Goal: Task Accomplishment & Management: Manage account settings

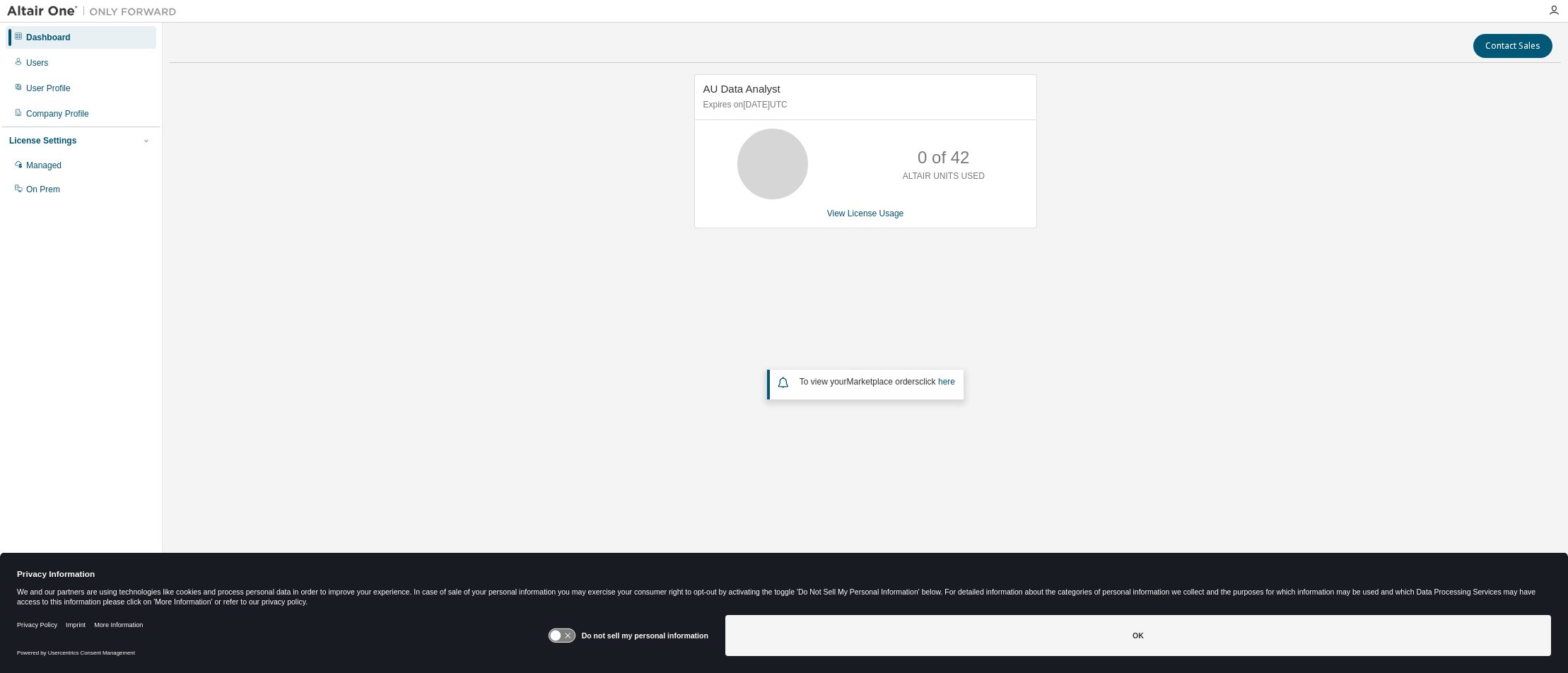
click at [1263, 321] on div "AU Data Analyst Expires on September 29, 2025 UTC 0 of 42 ALTAIR UNITS USED Vie…" at bounding box center [865, 293] width 1392 height 438
click at [548, 625] on div "Privacy Policy Imprint More Information" at bounding box center [283, 626] width 531 height 32
click at [566, 636] on icon at bounding box center [561, 636] width 26 height 14
click at [1174, 494] on div "AU Data Analyst Expires on September 29, 2025 UTC 0 of 42 ALTAIR UNITS USED Vie…" at bounding box center [865, 293] width 1392 height 438
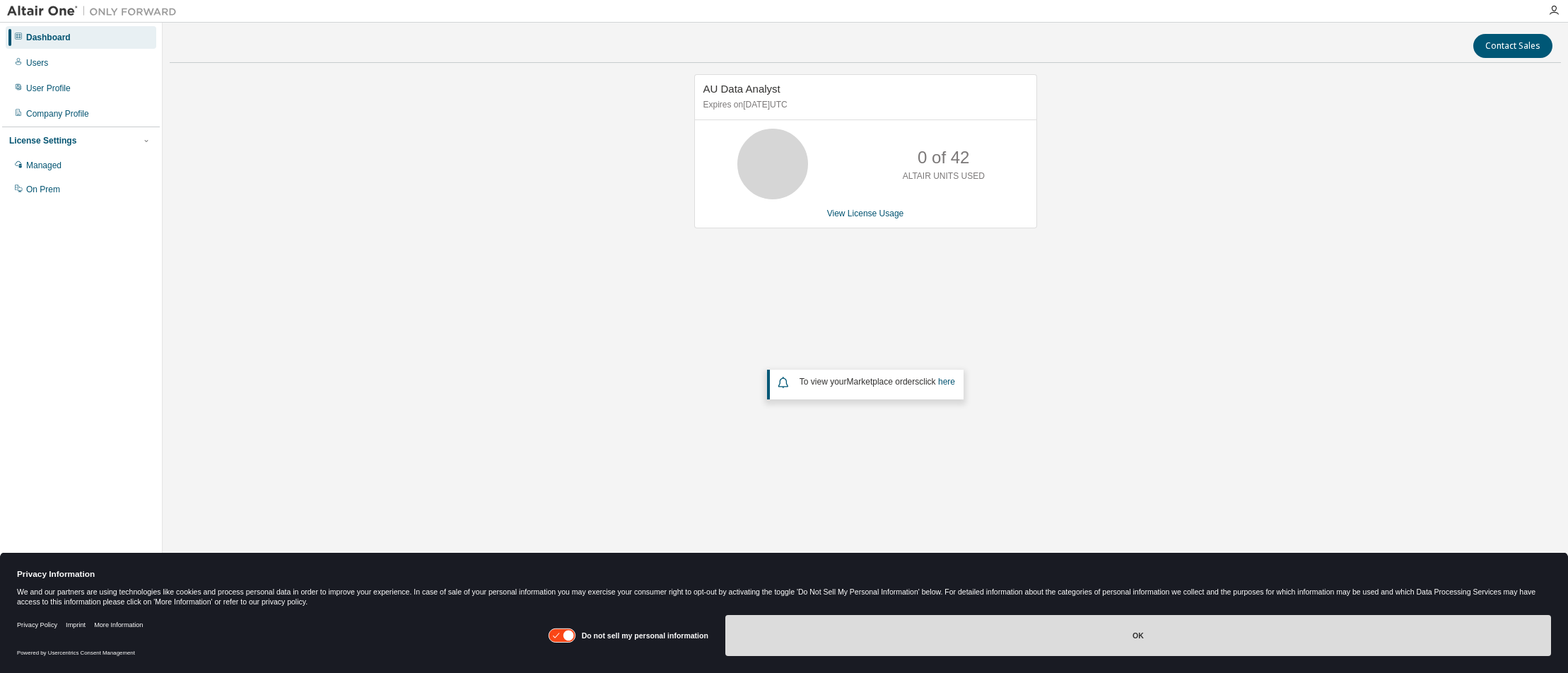
click at [1144, 635] on button "OK" at bounding box center [1139, 635] width 826 height 41
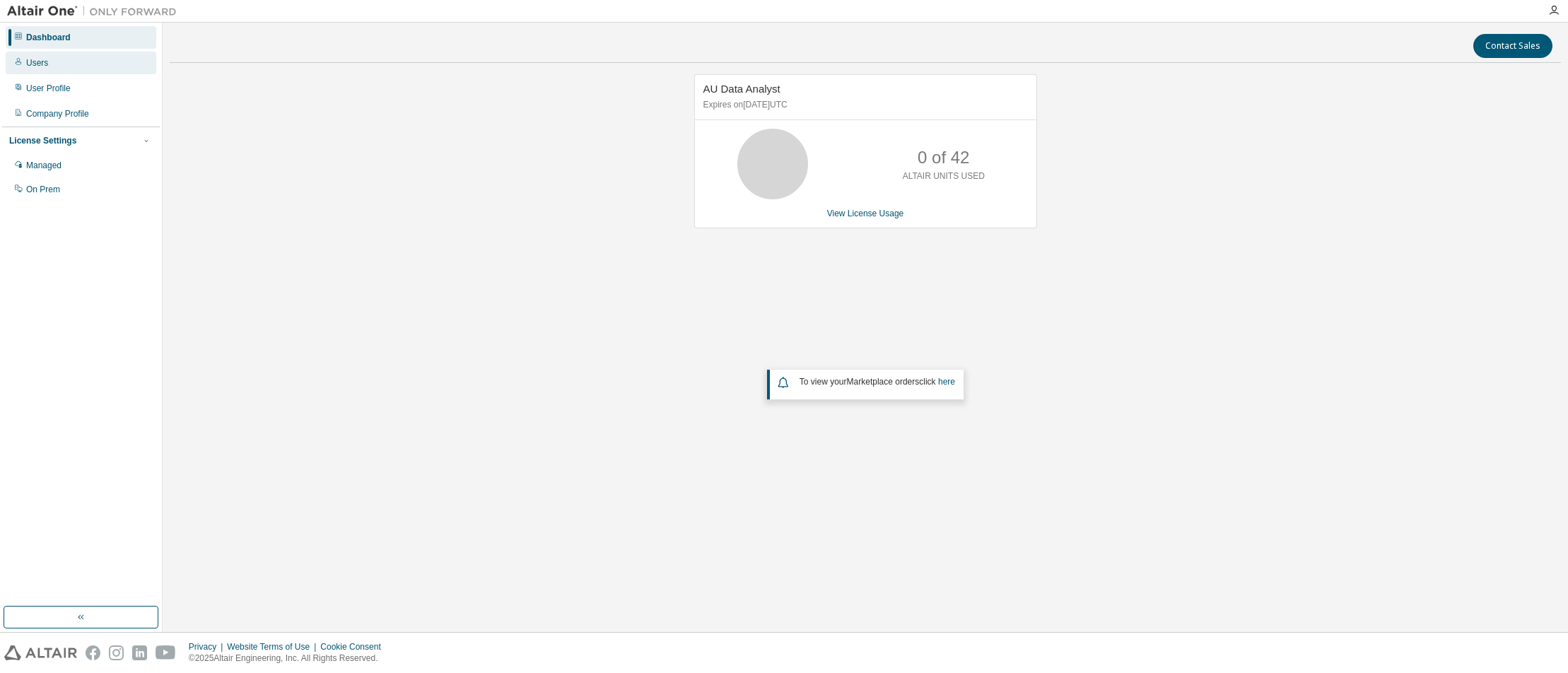
click at [63, 63] on div "Users" at bounding box center [81, 63] width 151 height 23
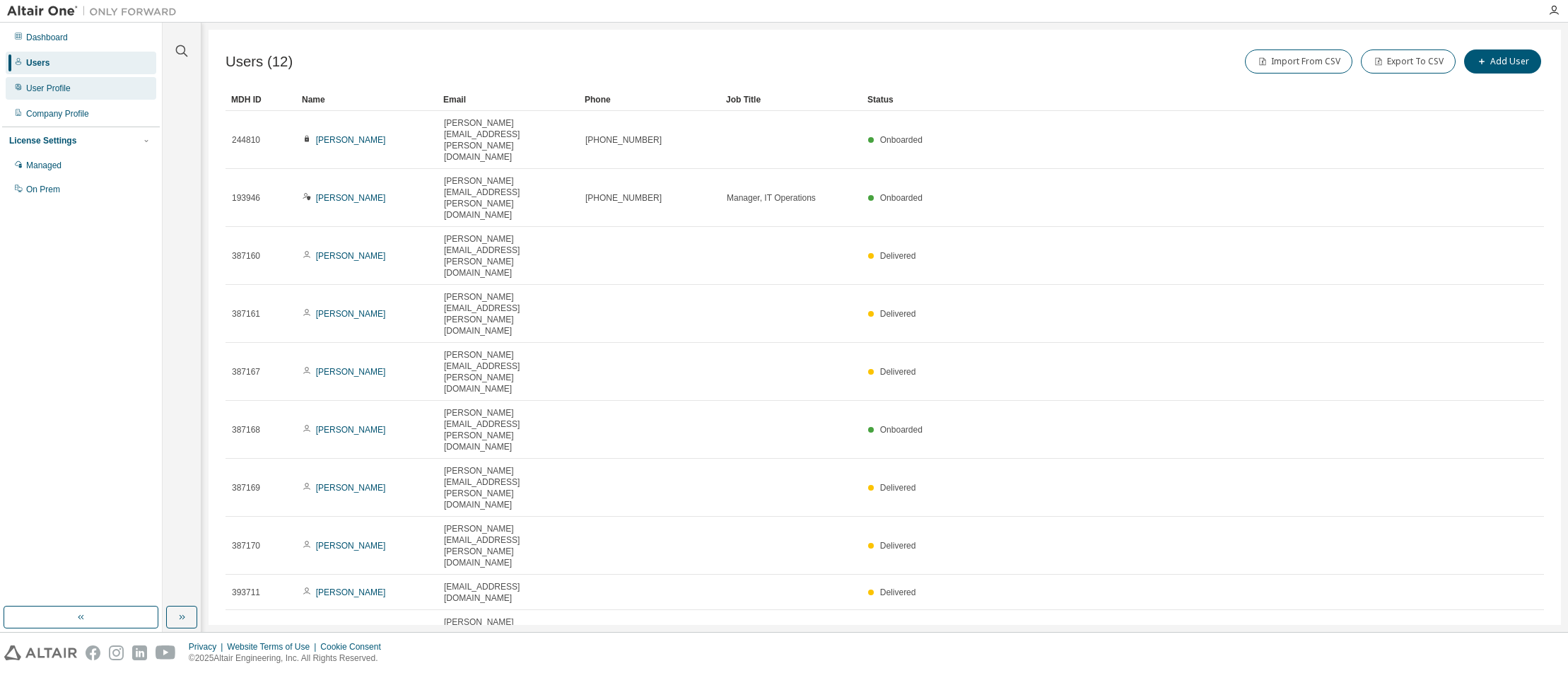
click at [60, 81] on div "User Profile" at bounding box center [81, 88] width 151 height 23
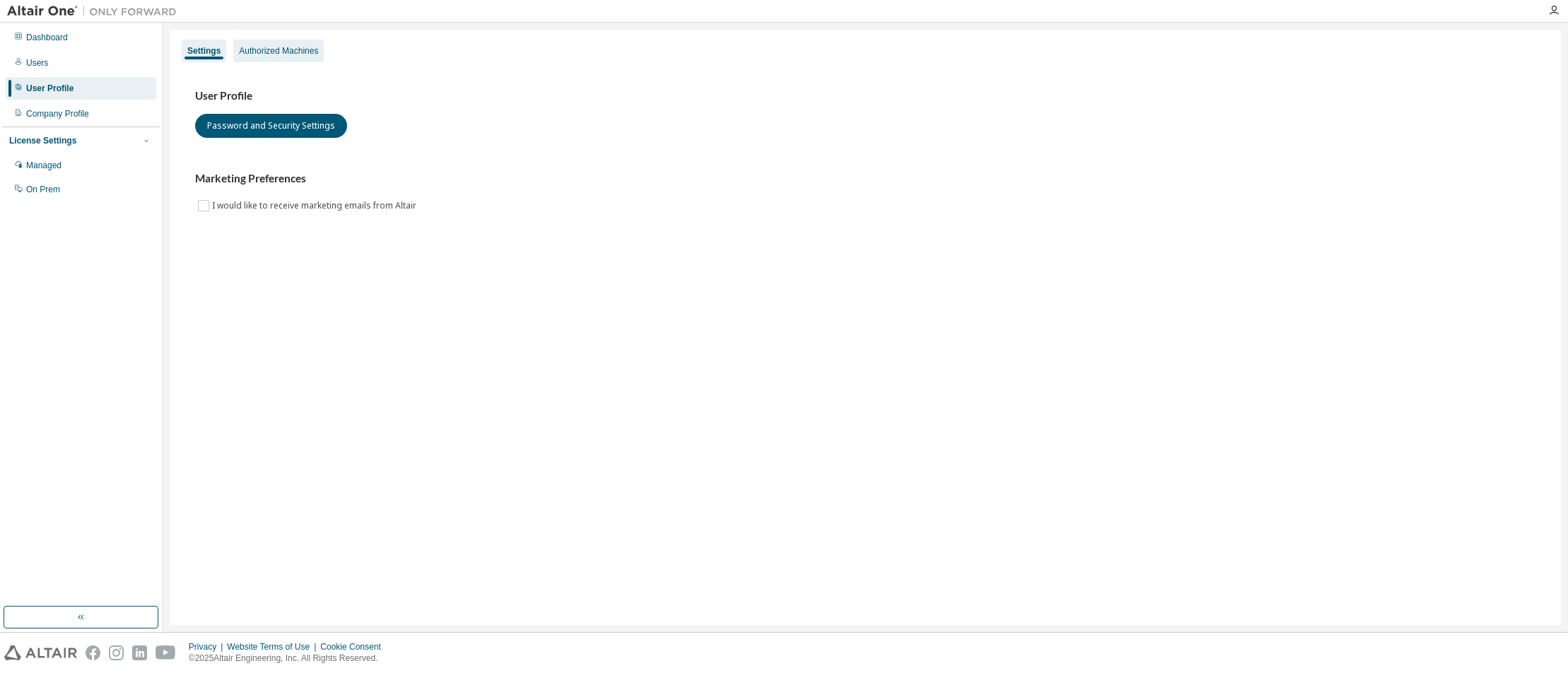
click at [290, 54] on div "Authorized Machines" at bounding box center [278, 50] width 79 height 11
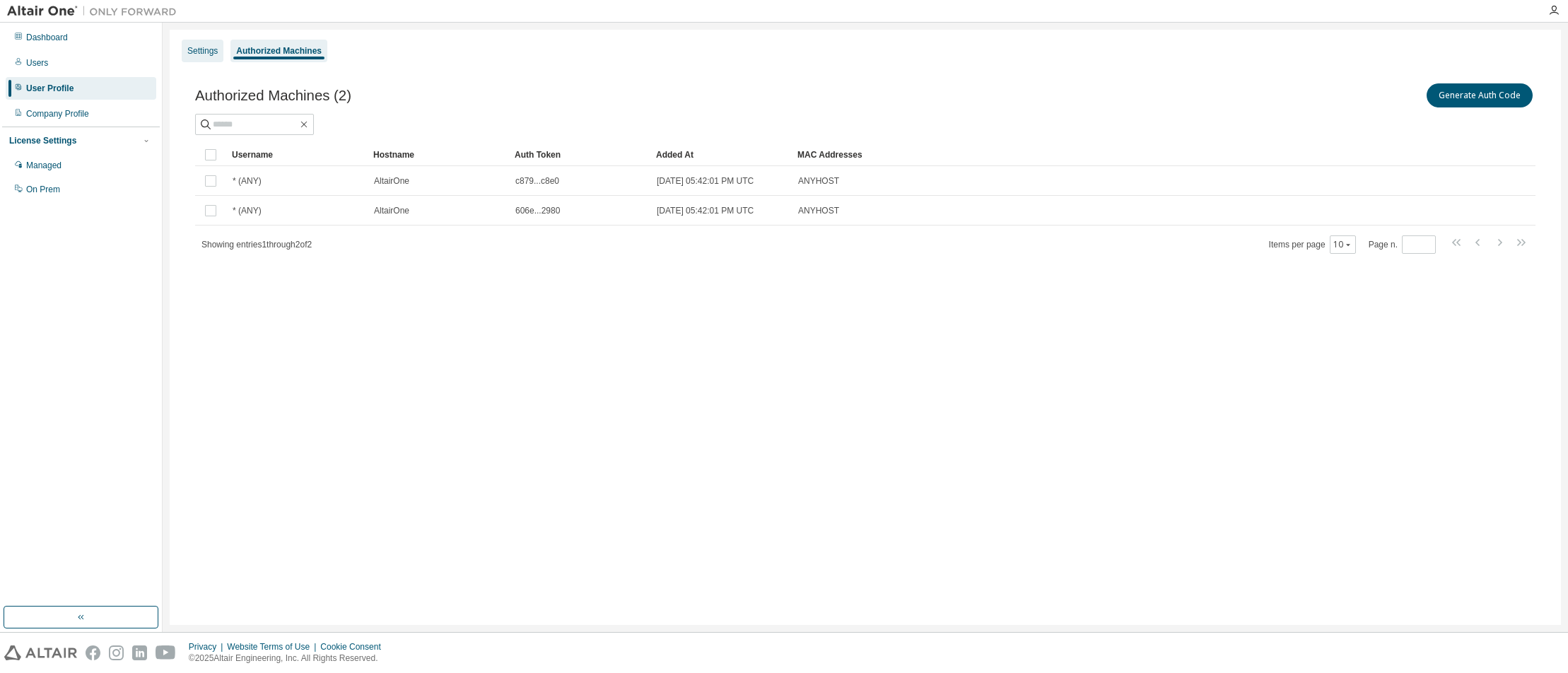
click at [201, 54] on div "Settings" at bounding box center [203, 50] width 30 height 11
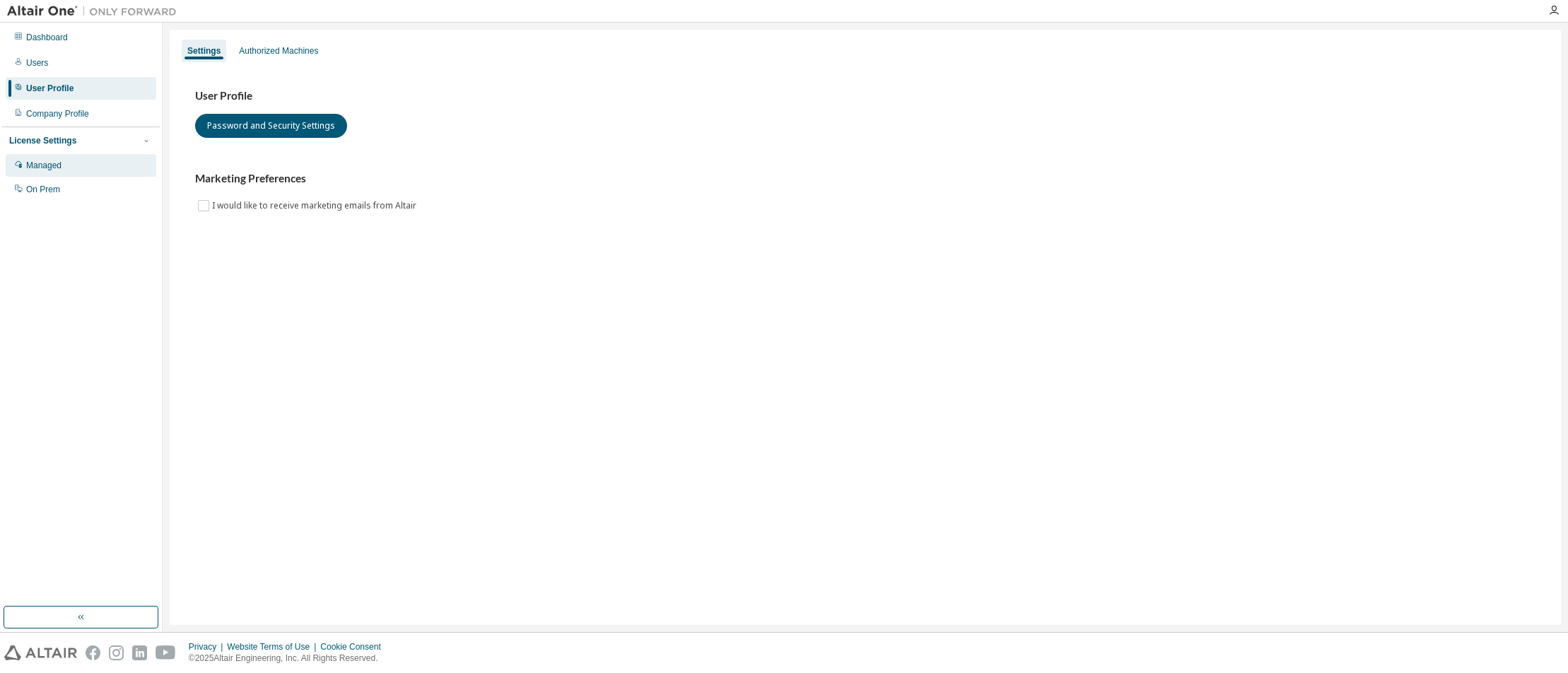
click at [53, 160] on div "Managed" at bounding box center [81, 166] width 151 height 23
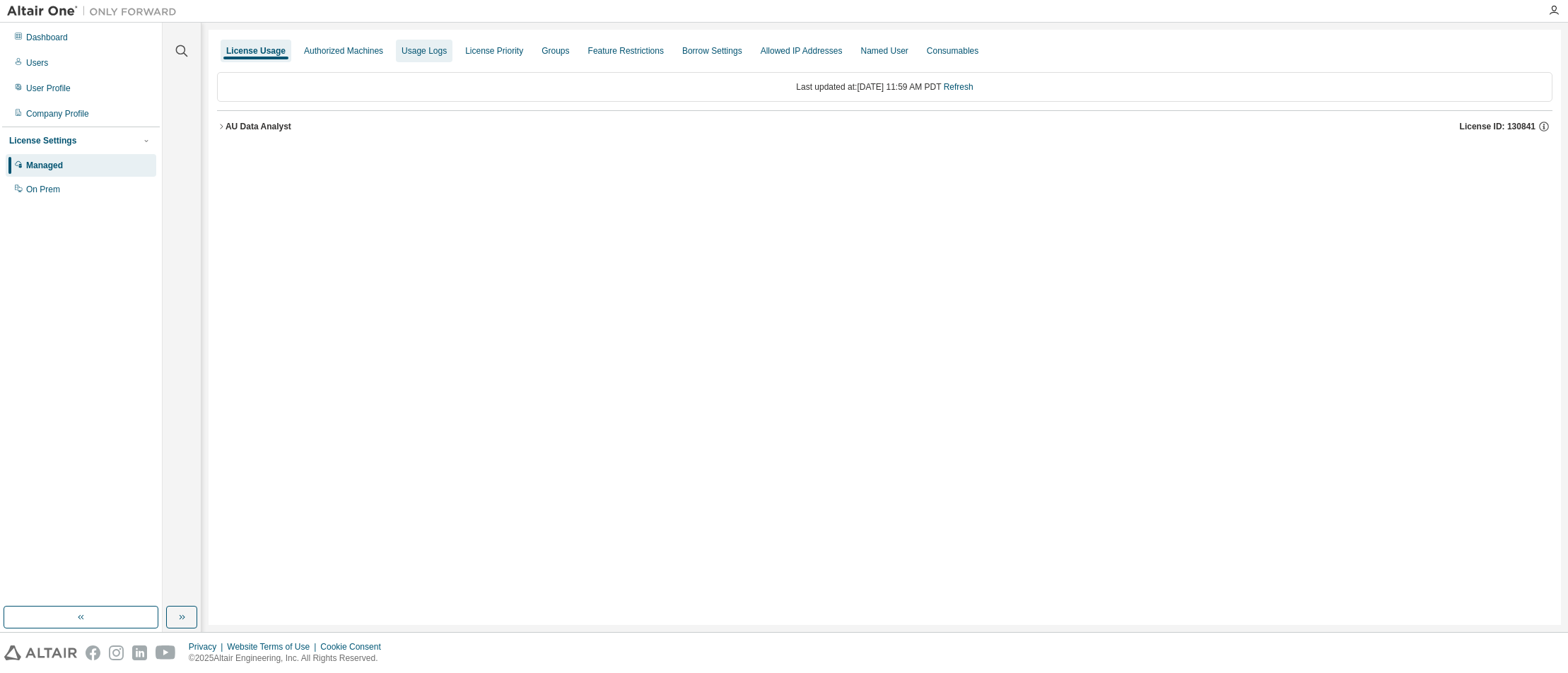
click at [410, 50] on div "Usage Logs" at bounding box center [424, 50] width 45 height 11
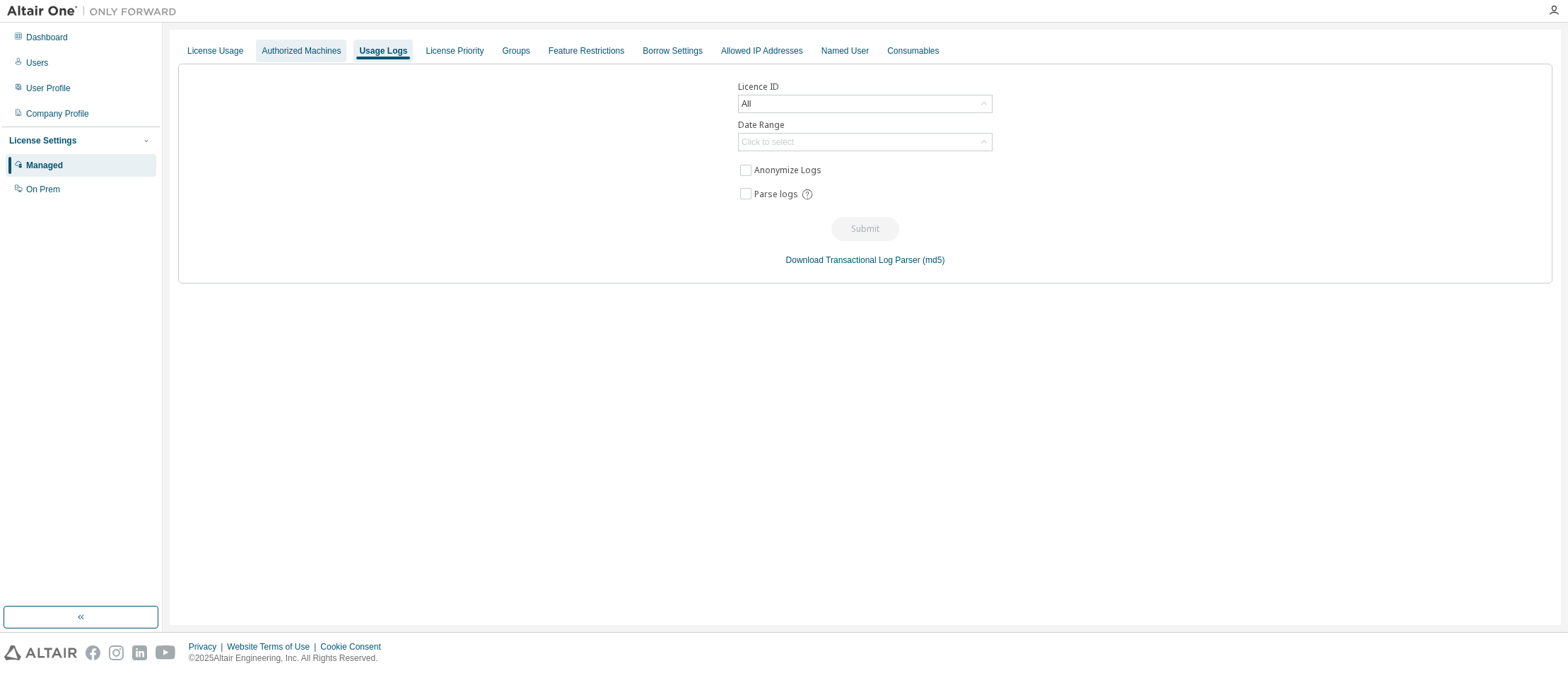
drag, startPoint x: 292, startPoint y: 54, endPoint x: 283, endPoint y: 54, distance: 9.0
click at [290, 54] on div "Authorized Machines" at bounding box center [301, 50] width 79 height 11
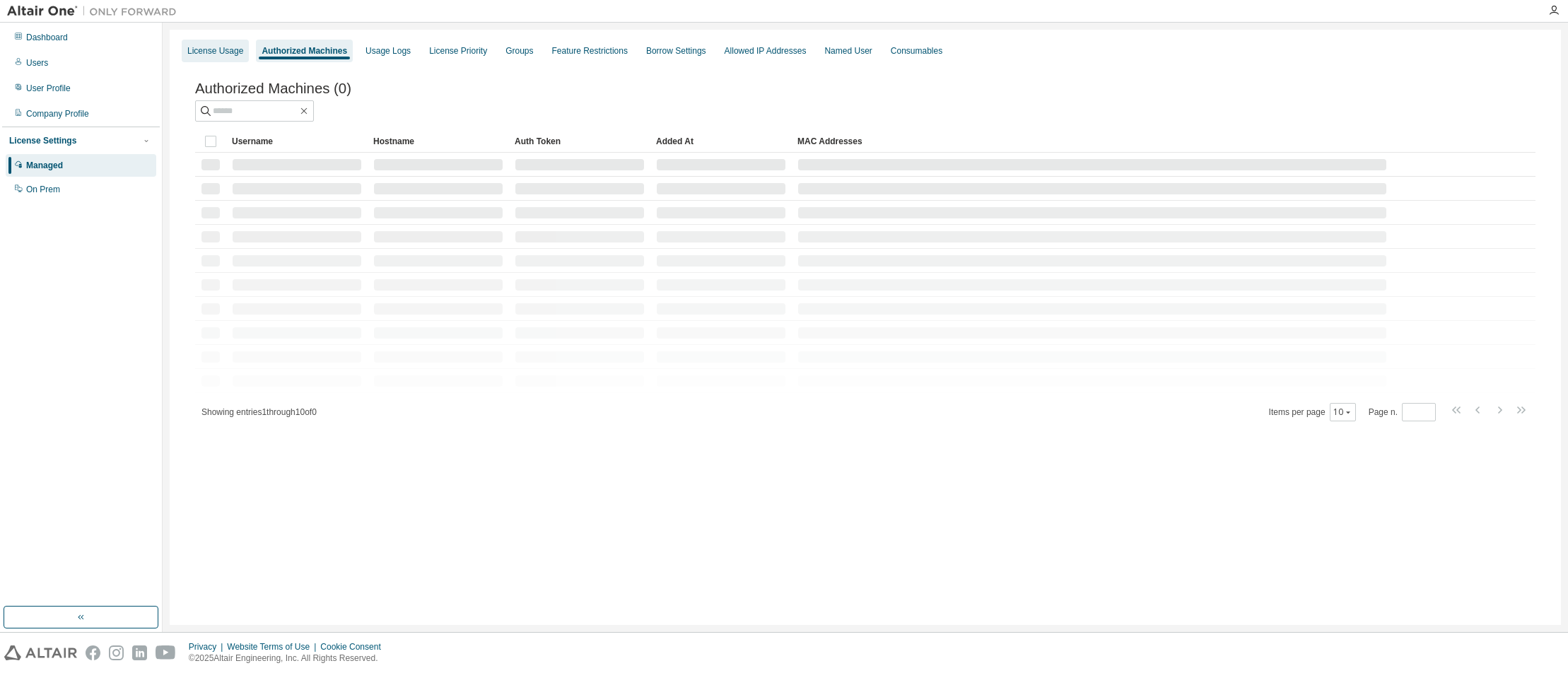
click at [228, 54] on div "License Usage" at bounding box center [215, 50] width 56 height 11
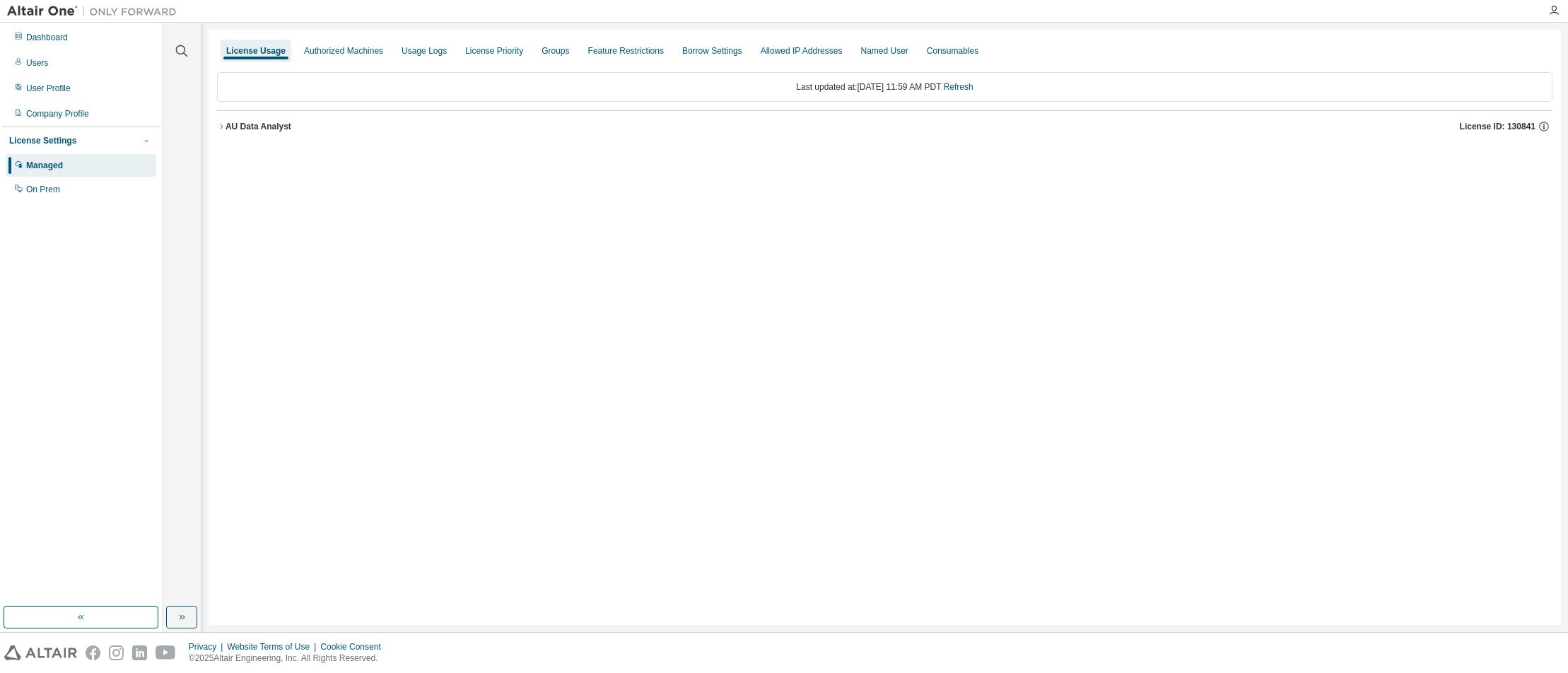
click at [218, 125] on icon "button" at bounding box center [221, 126] width 8 height 8
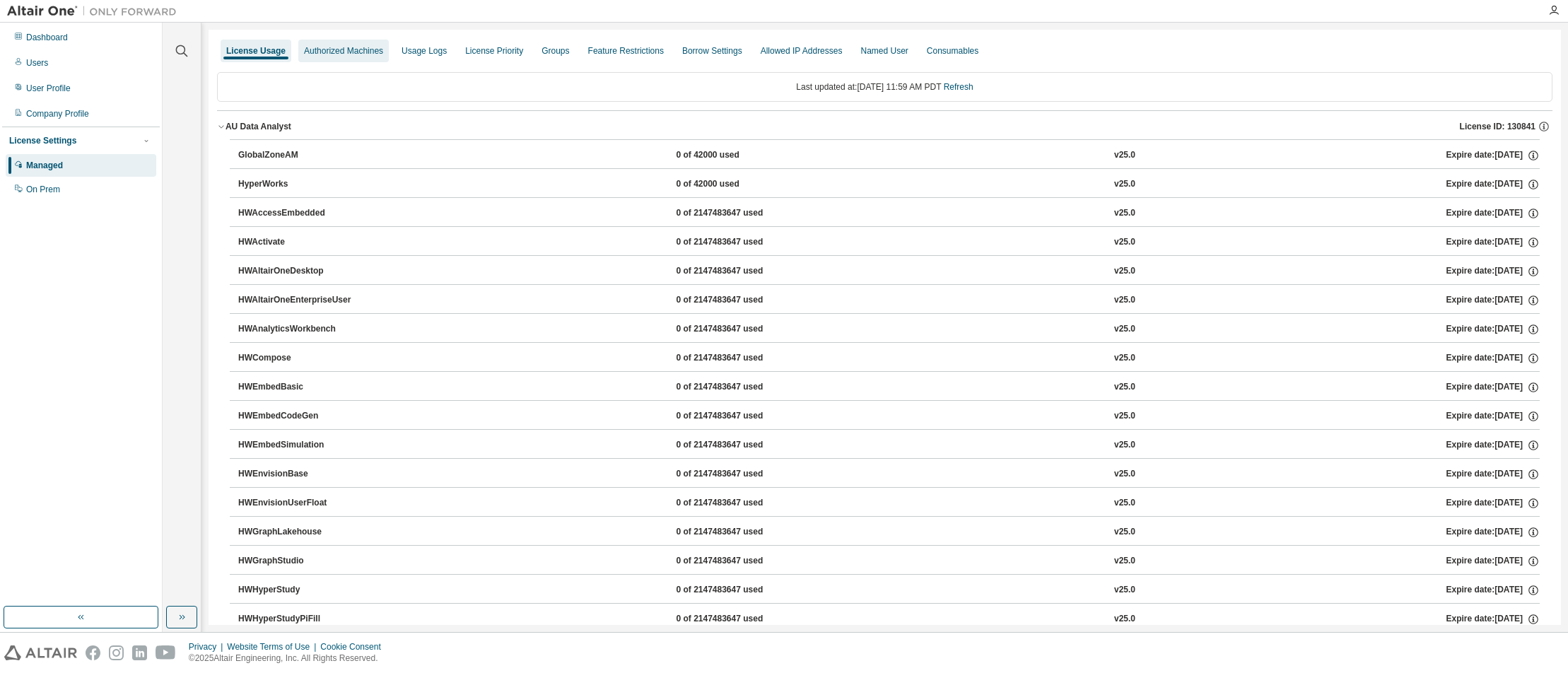
click at [339, 59] on div "Authorized Machines" at bounding box center [344, 51] width 90 height 23
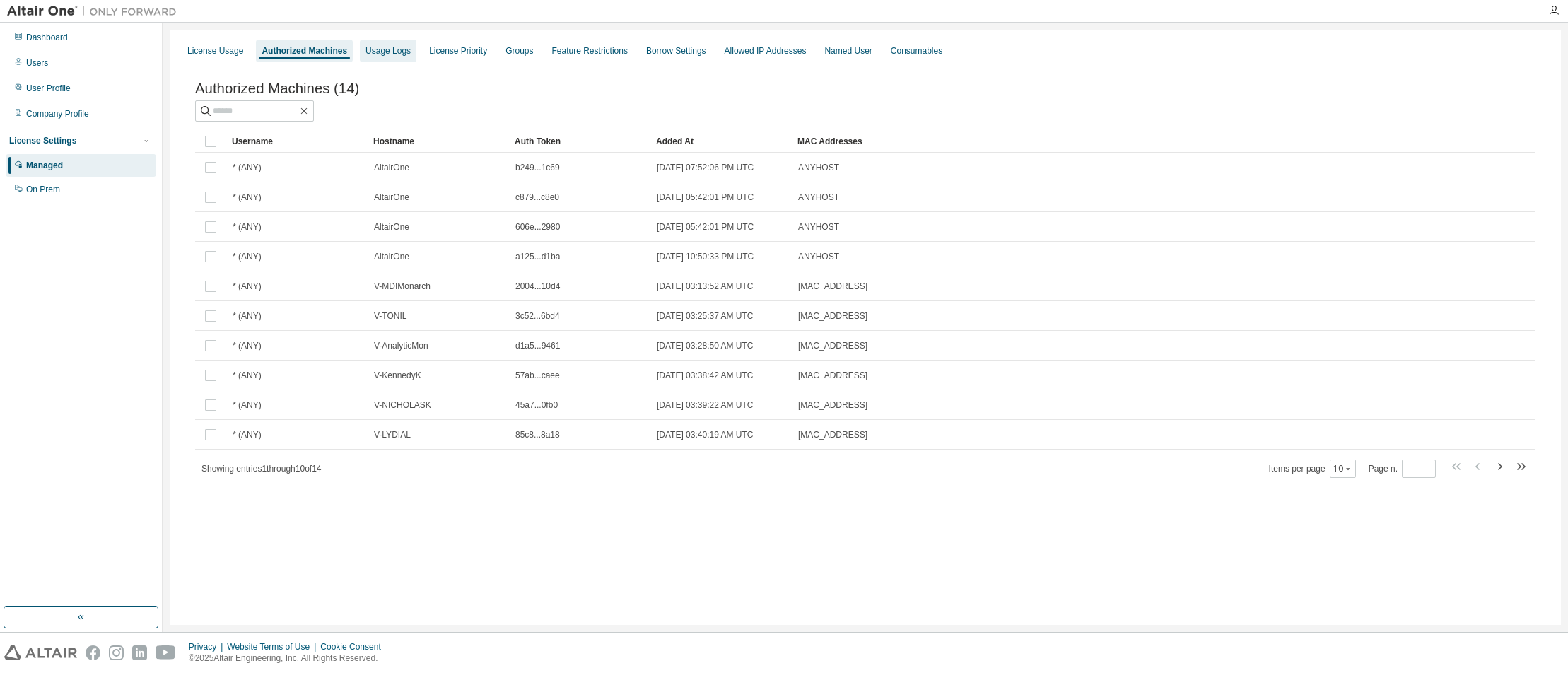
click at [387, 54] on div "Usage Logs" at bounding box center [388, 50] width 45 height 11
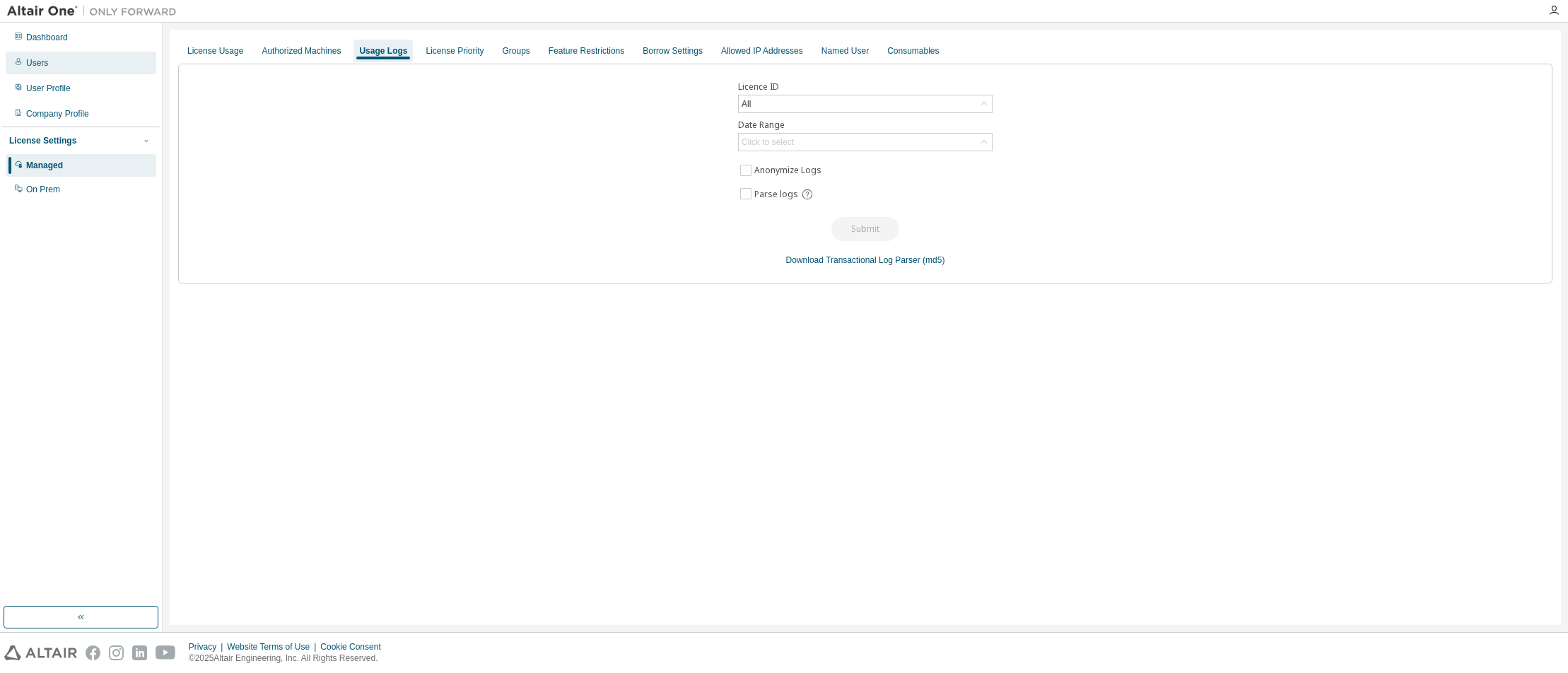
click at [38, 58] on div "Users" at bounding box center [37, 63] width 22 height 11
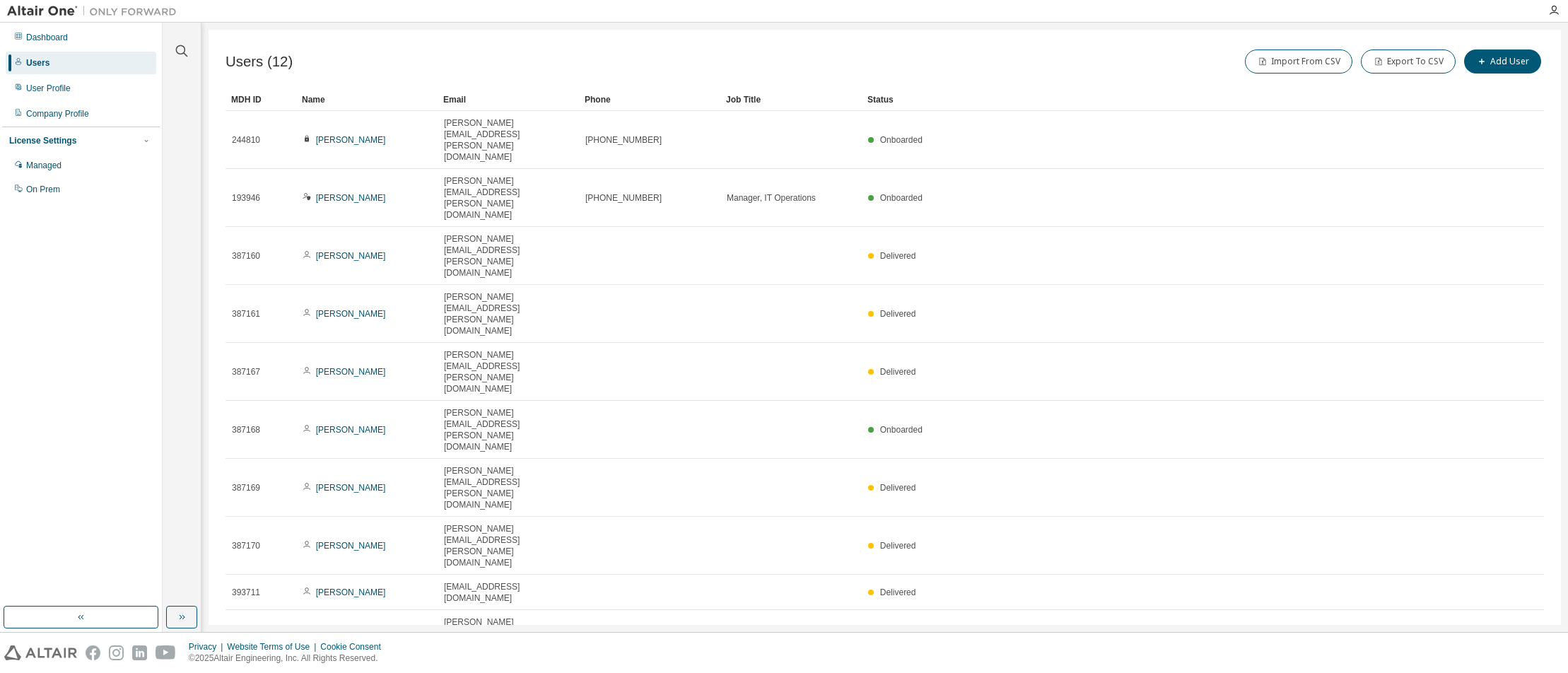
click at [134, 505] on div "Dashboard Users User Profile Company Profile License Settings Managed On Prem" at bounding box center [81, 314] width 157 height 580
click at [1269, 523] on div "Users (12) Import From CSV Export To CSV Add User Clear Load Save Save As Field…" at bounding box center [885, 327] width 1353 height 595
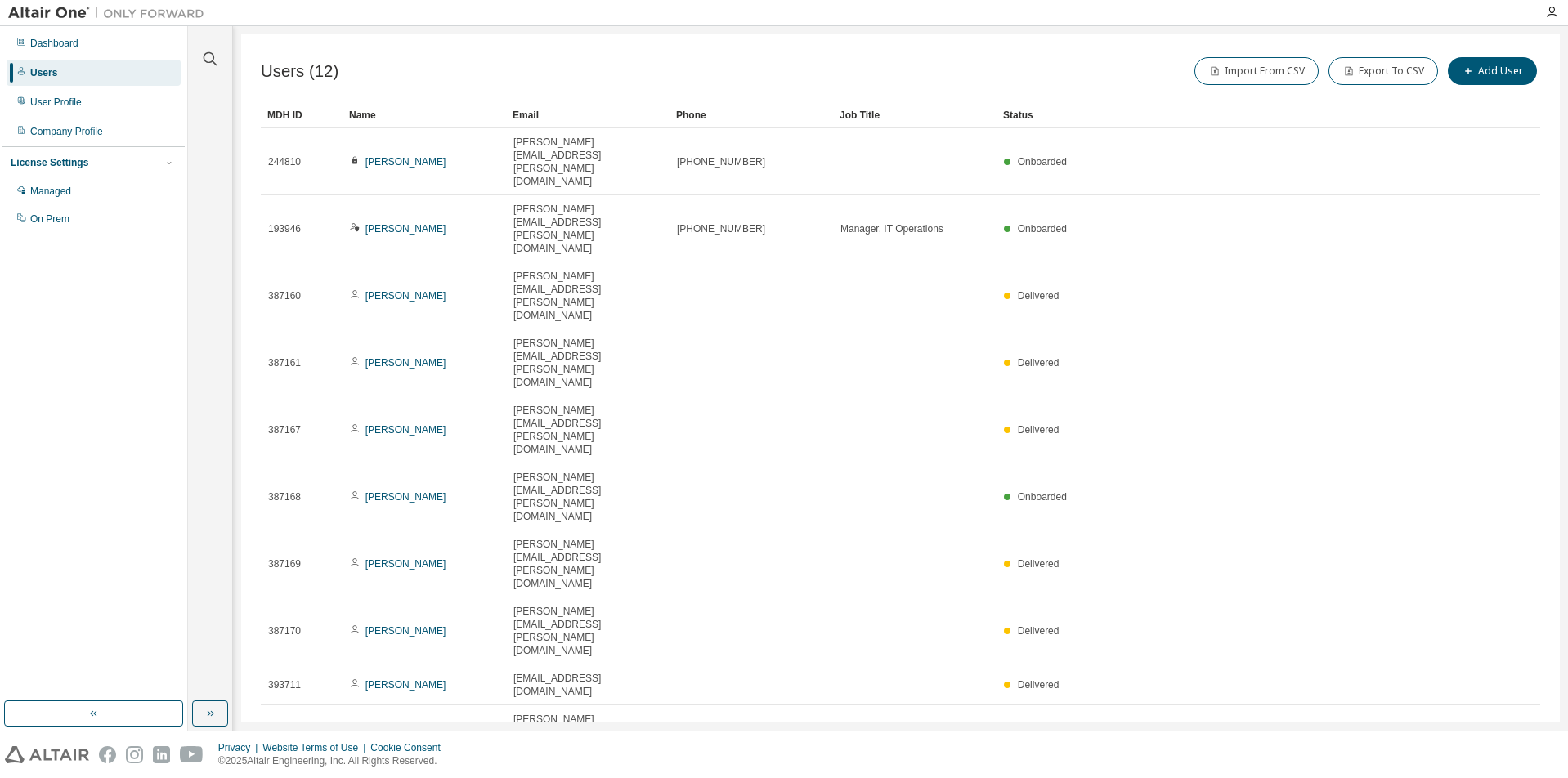
drag, startPoint x: 1192, startPoint y: 585, endPoint x: 1201, endPoint y: 590, distance: 10.3
click at [1192, 585] on div "Users (12) Import From CSV Export To CSV Add User Clear Load Save Save As Field…" at bounding box center [900, 378] width 1318 height 688
click at [71, 105] on div "User Profile" at bounding box center [56, 102] width 51 height 13
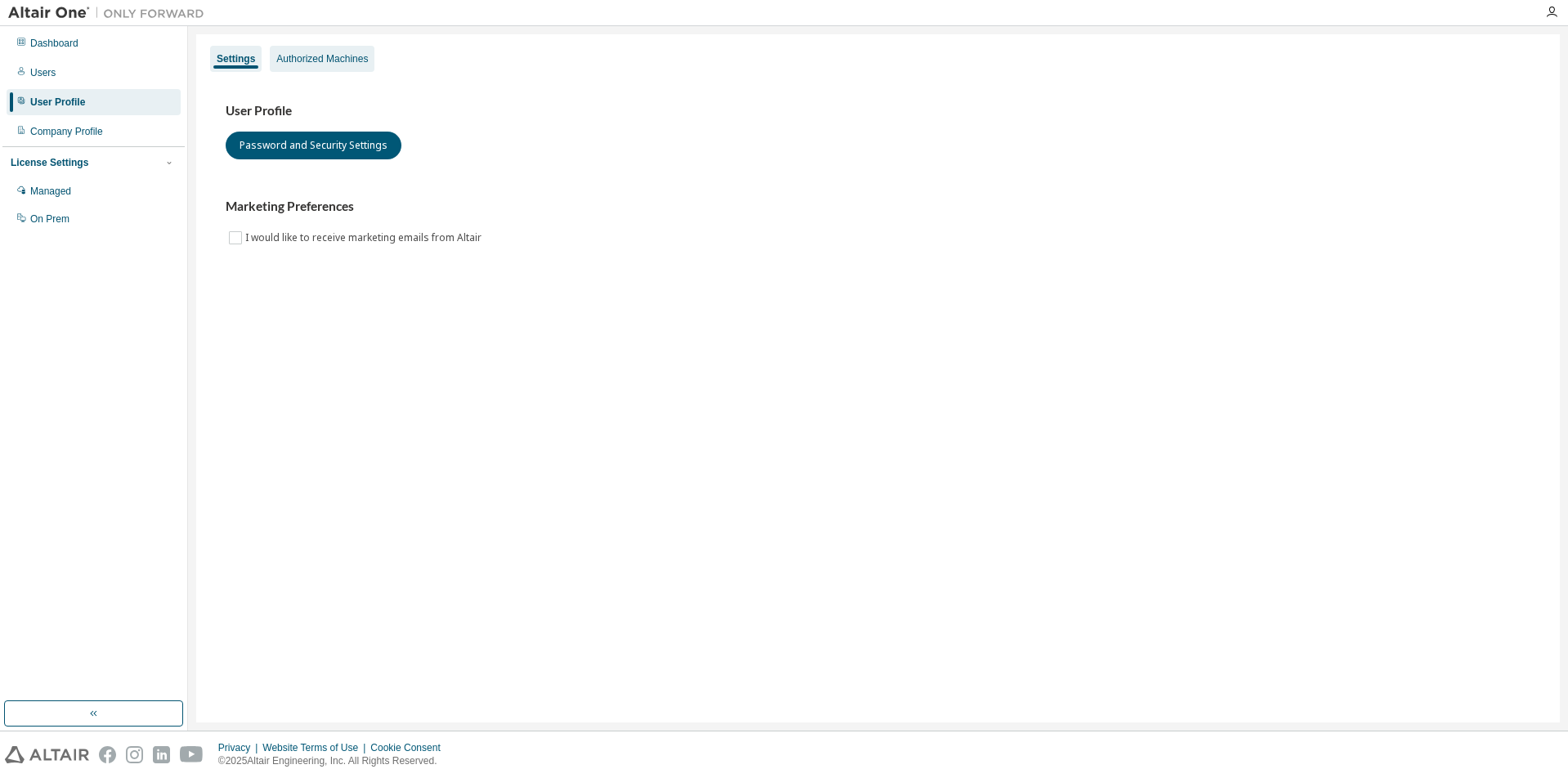
click at [287, 58] on div "Authorized Machines" at bounding box center [321, 58] width 91 height 13
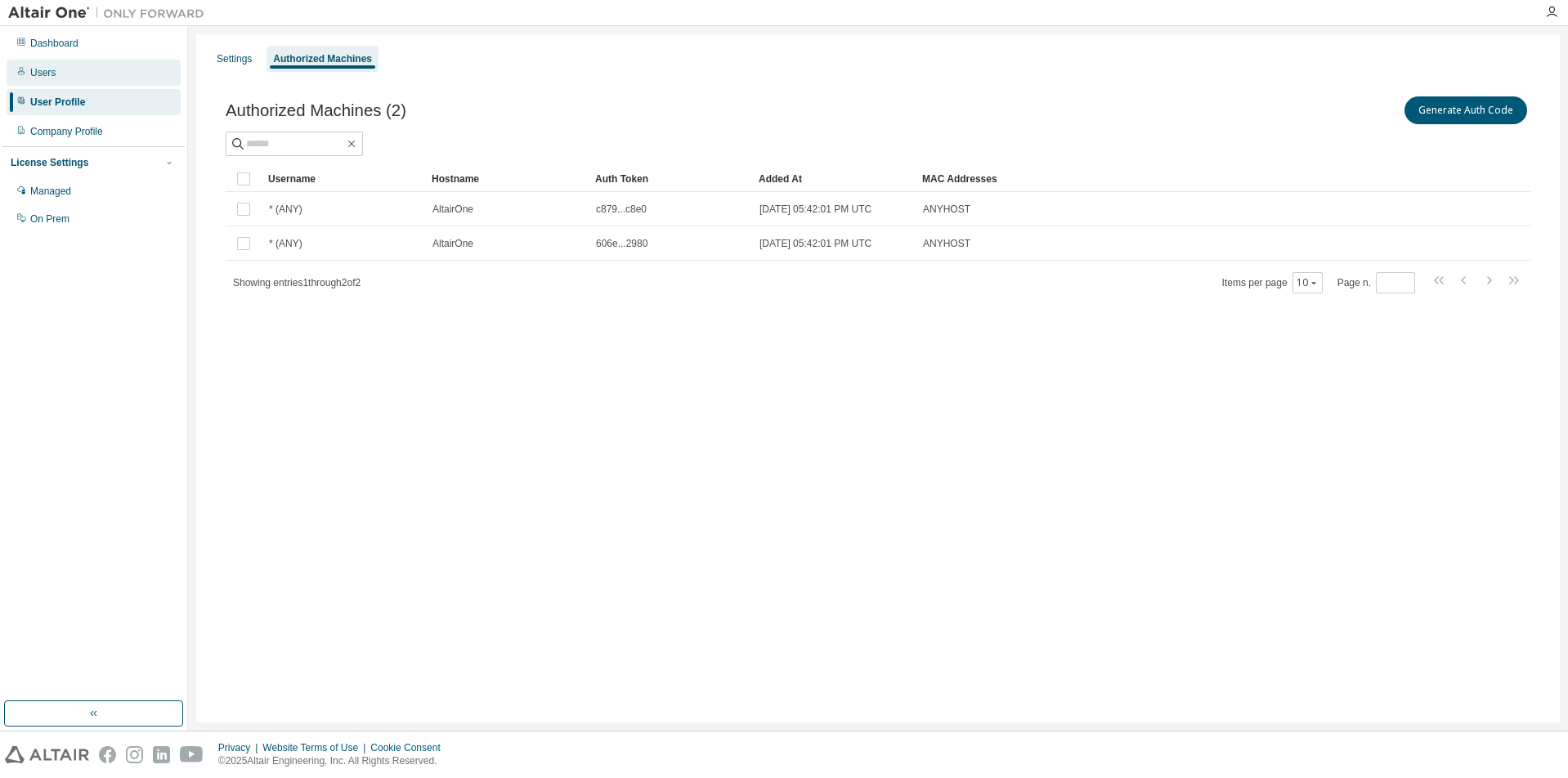
click at [57, 71] on div "Users" at bounding box center [94, 72] width 174 height 26
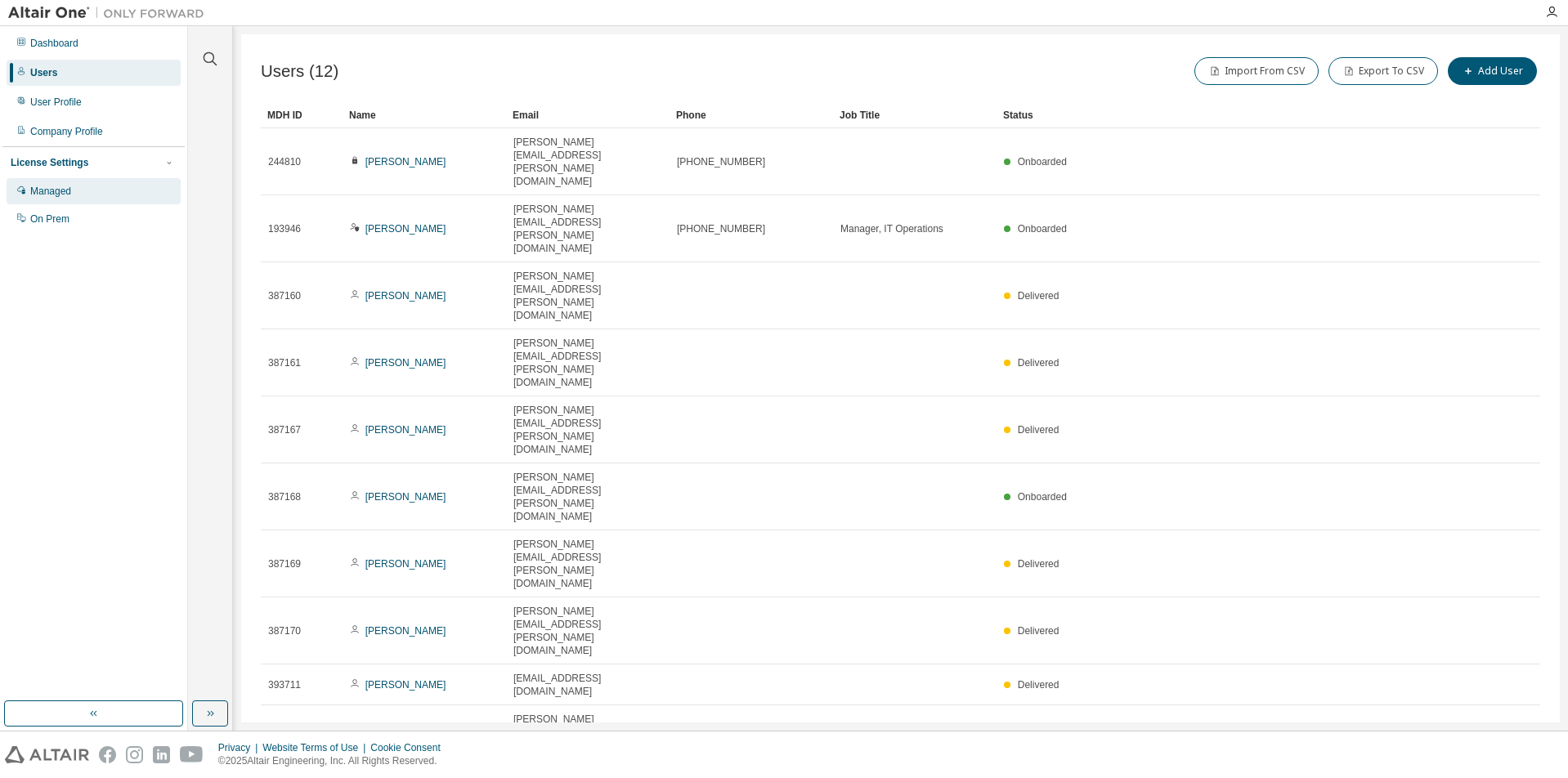
click at [69, 193] on div "Managed" at bounding box center [51, 191] width 41 height 13
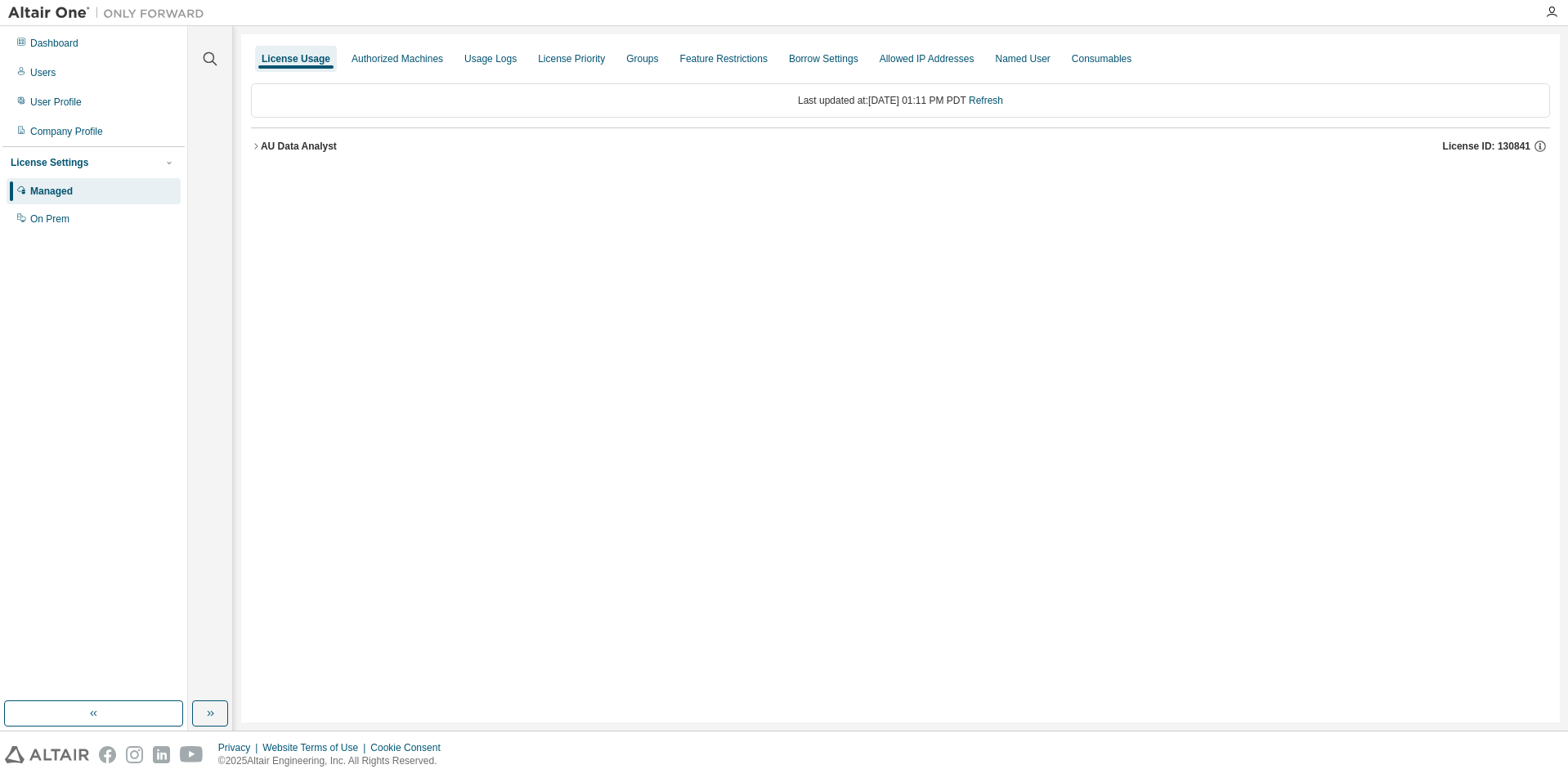
click at [1381, 552] on div "License Usage Authorized Machines Usage Logs License Priority Groups Feature Re…" at bounding box center [900, 378] width 1318 height 688
click at [33, 80] on div "Users" at bounding box center [94, 72] width 174 height 26
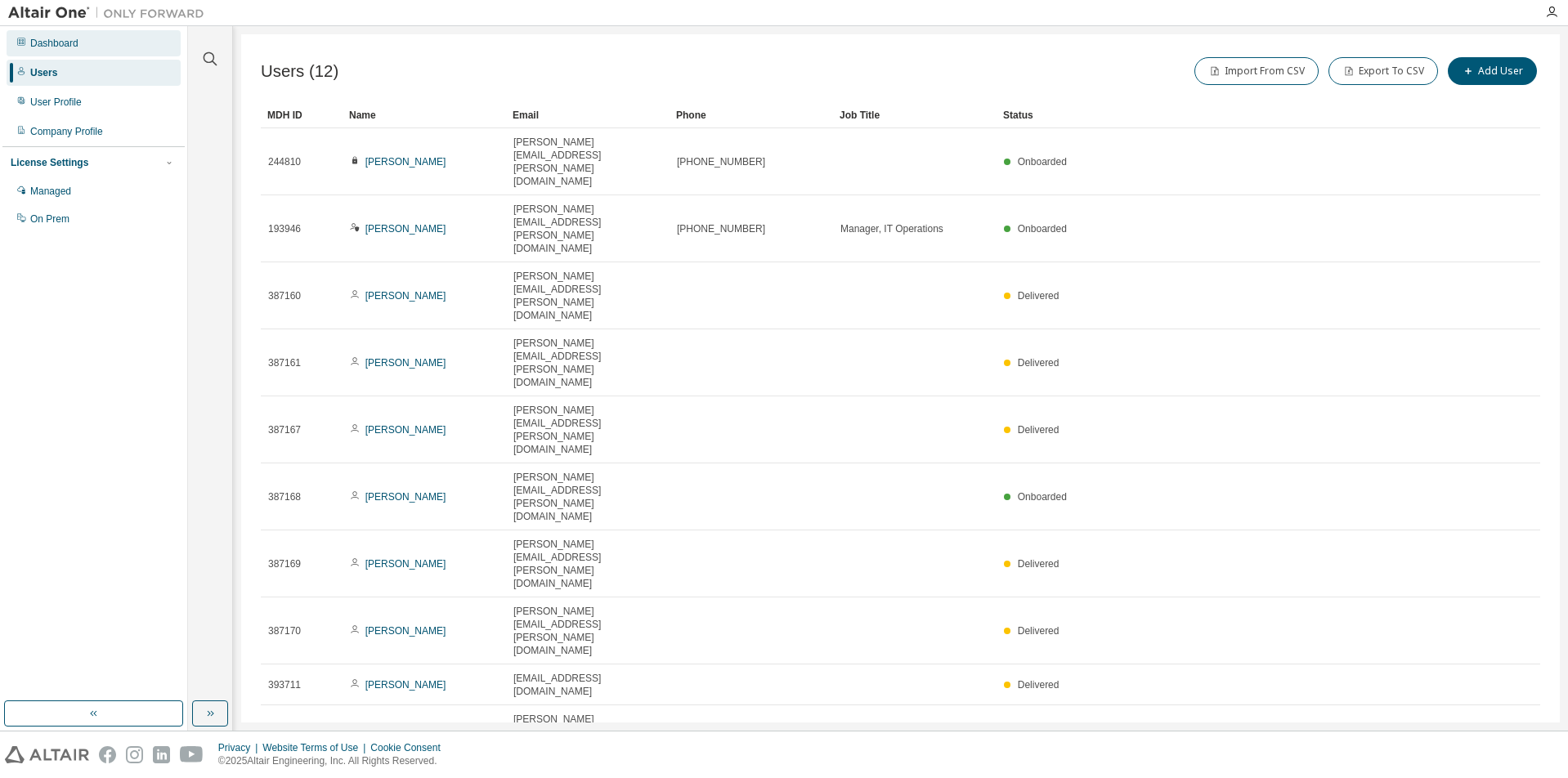
click at [71, 37] on div "Dashboard" at bounding box center [54, 43] width 48 height 13
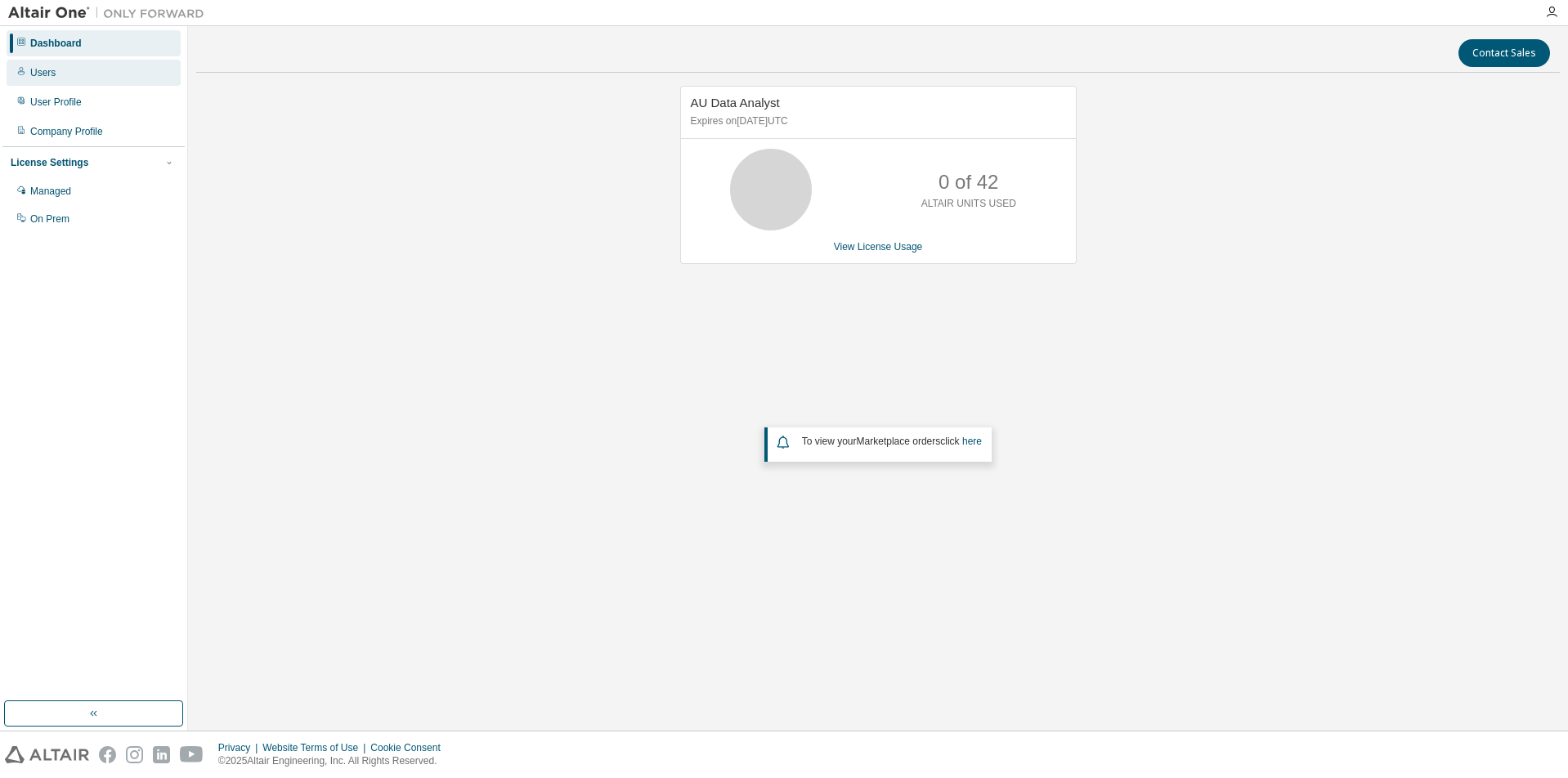
click at [66, 80] on div "Users" at bounding box center [94, 72] width 174 height 26
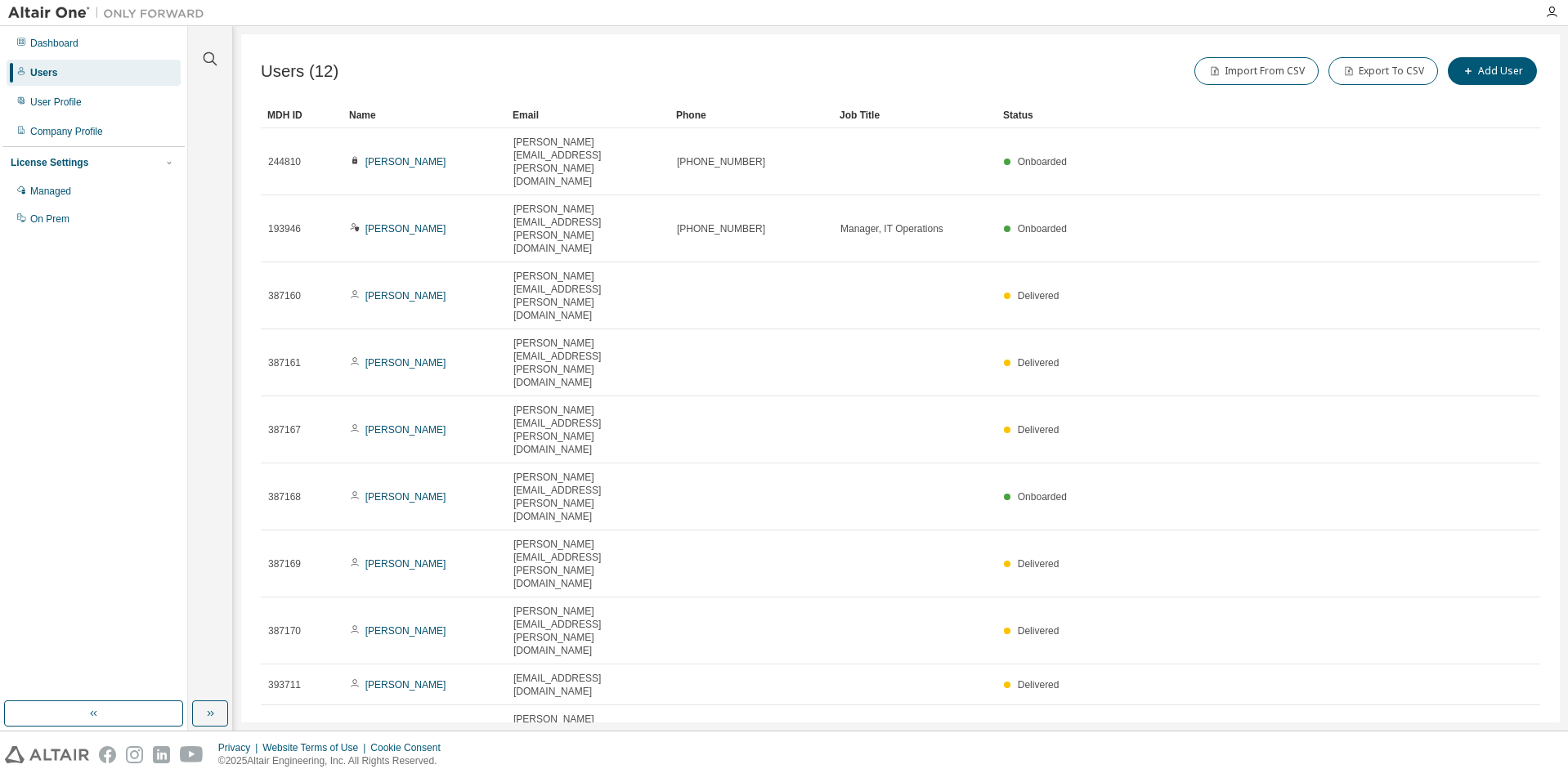
click at [1067, 599] on div "Users (12) Import From CSV Export To CSV Add User Clear Load Save Save As Field…" at bounding box center [900, 378] width 1318 height 688
click at [58, 189] on div "Managed" at bounding box center [51, 191] width 41 height 13
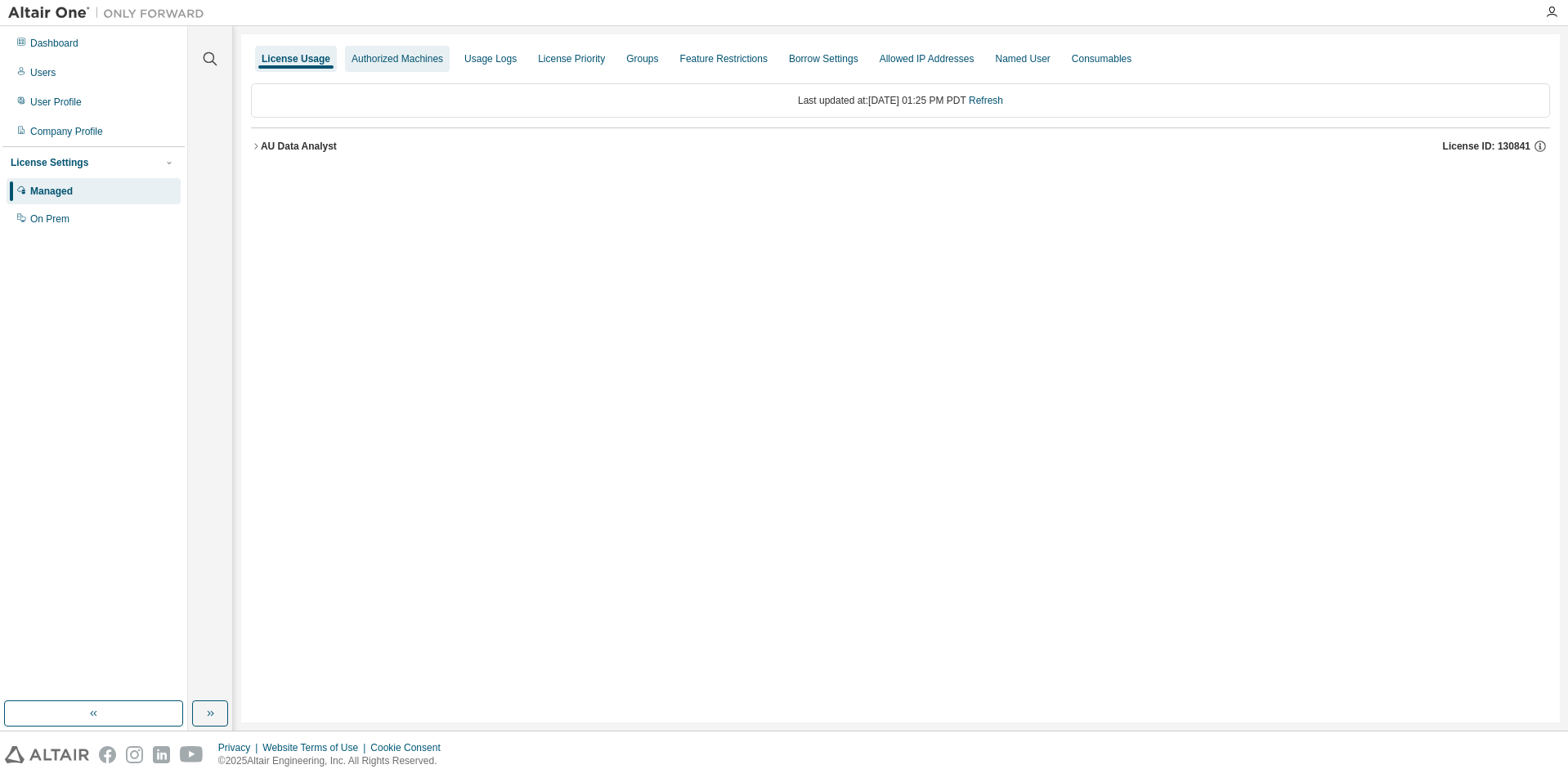
click at [391, 62] on div "Authorized Machines" at bounding box center [396, 58] width 91 height 13
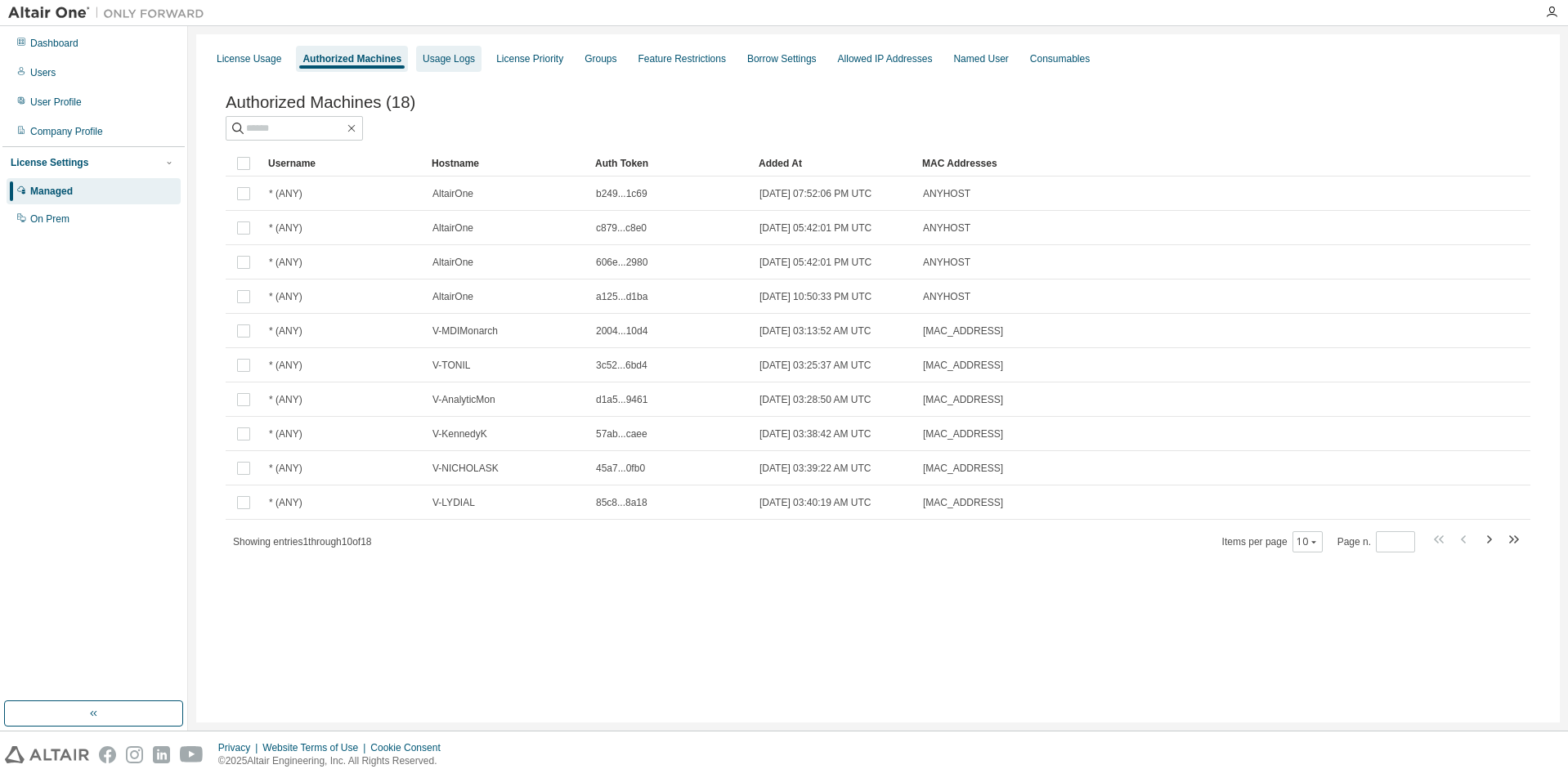
click at [447, 58] on div "Usage Logs" at bounding box center [449, 58] width 52 height 13
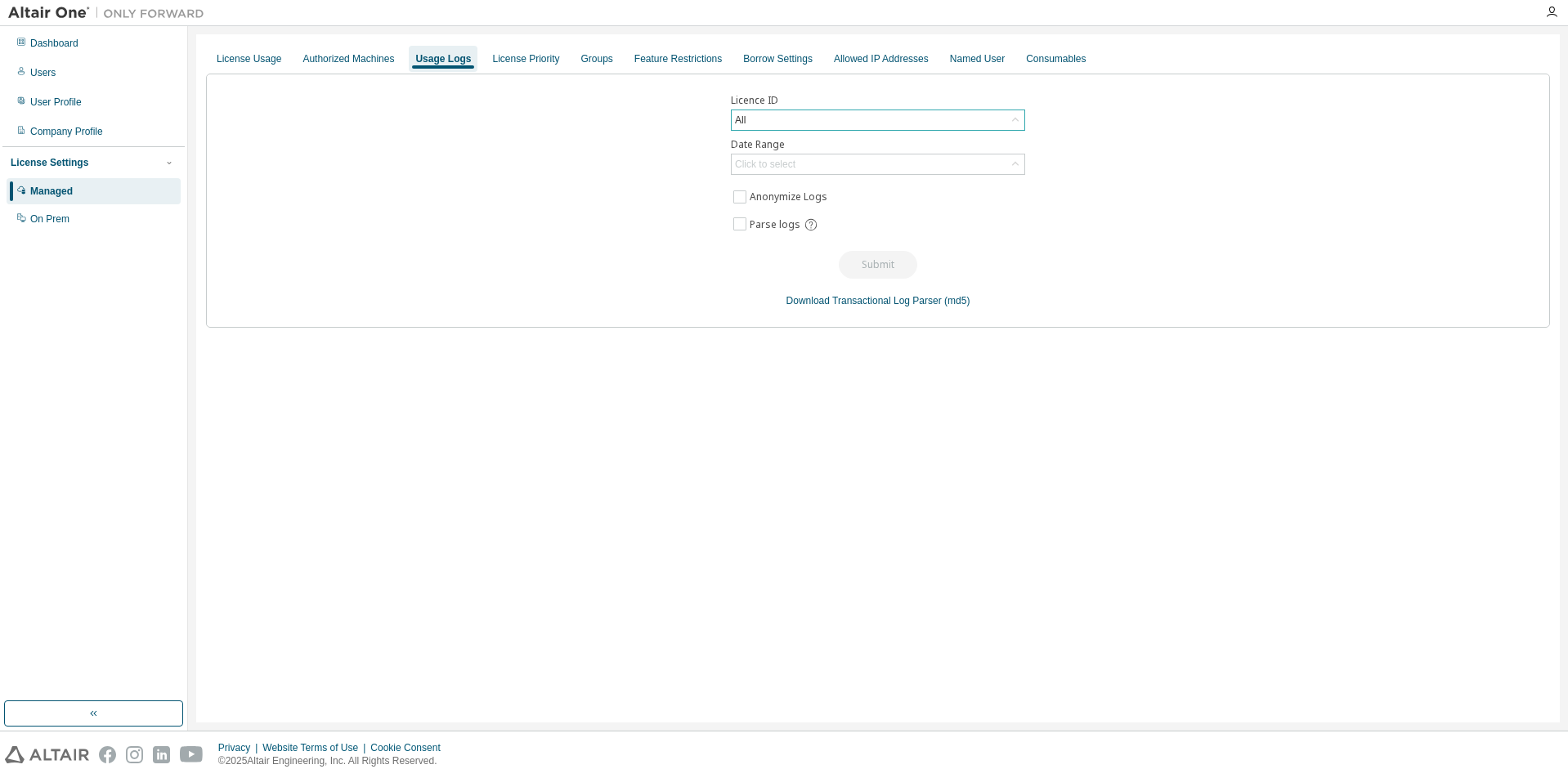
click at [1010, 117] on icon at bounding box center [1015, 120] width 17 height 17
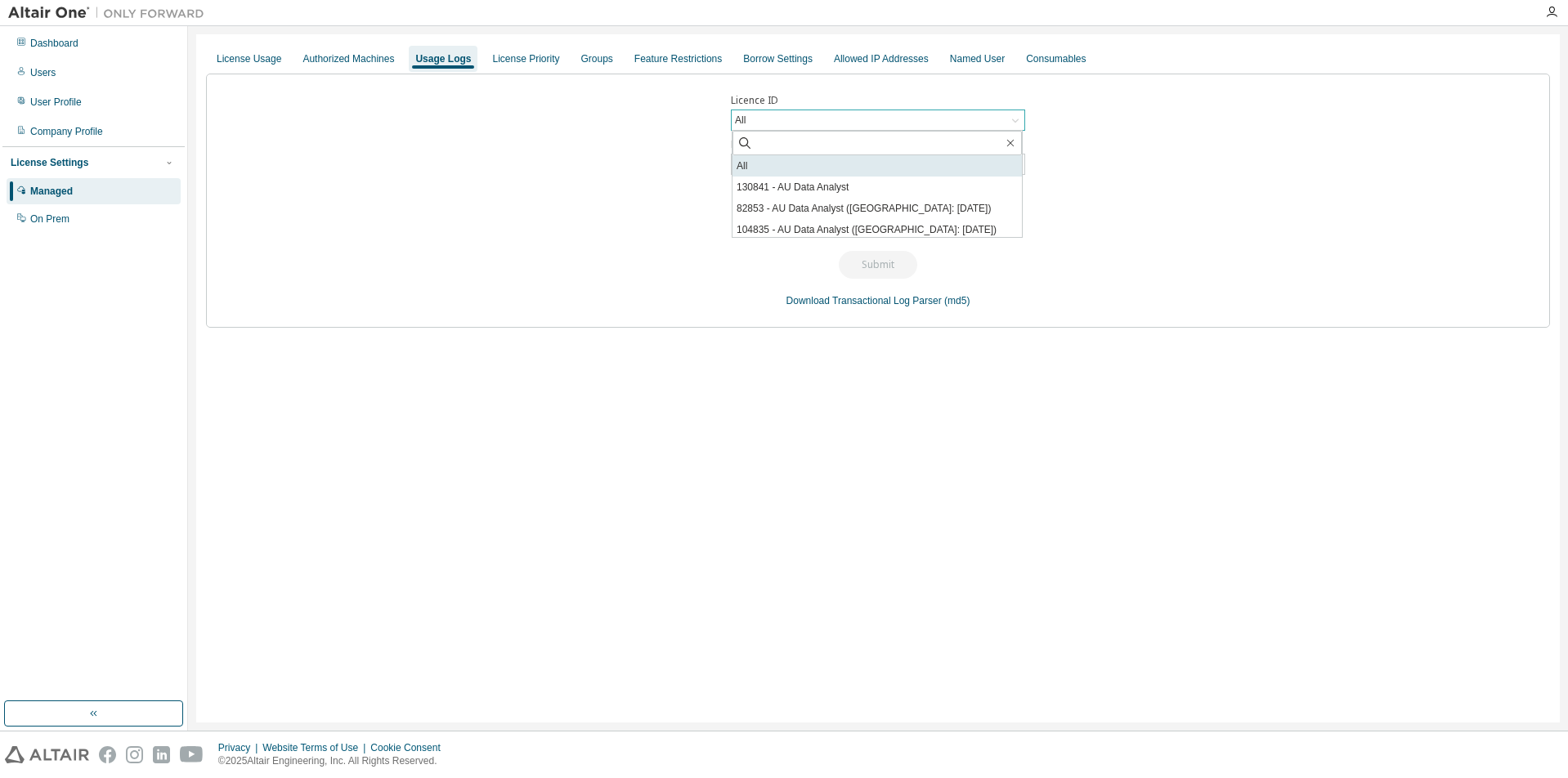
click at [927, 169] on li "All" at bounding box center [877, 166] width 289 height 21
click at [1013, 164] on icon at bounding box center [1016, 164] width 7 height 4
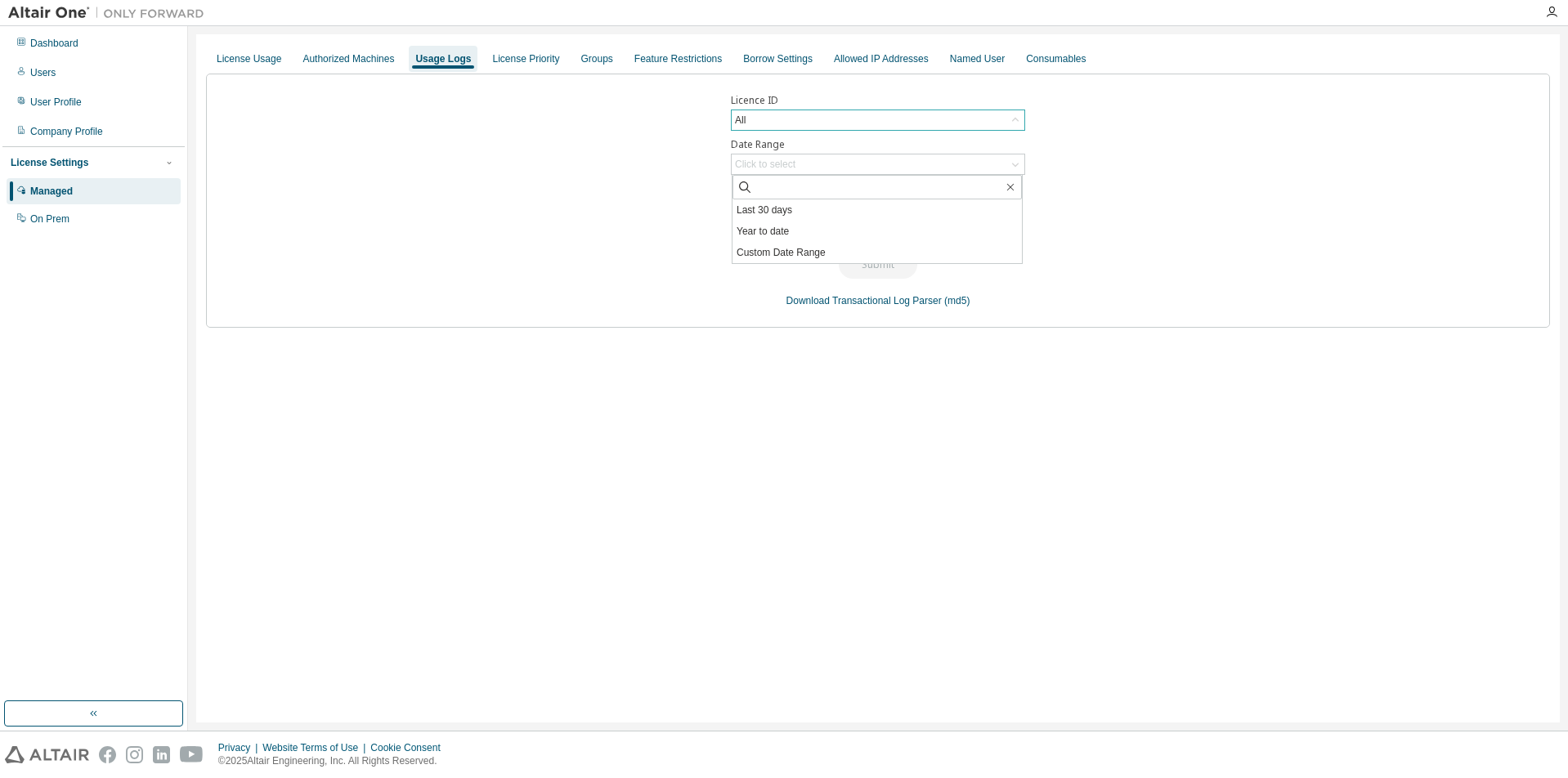
click at [892, 240] on li "Year to date" at bounding box center [877, 231] width 289 height 21
click at [885, 269] on button "Submit" at bounding box center [878, 265] width 78 height 28
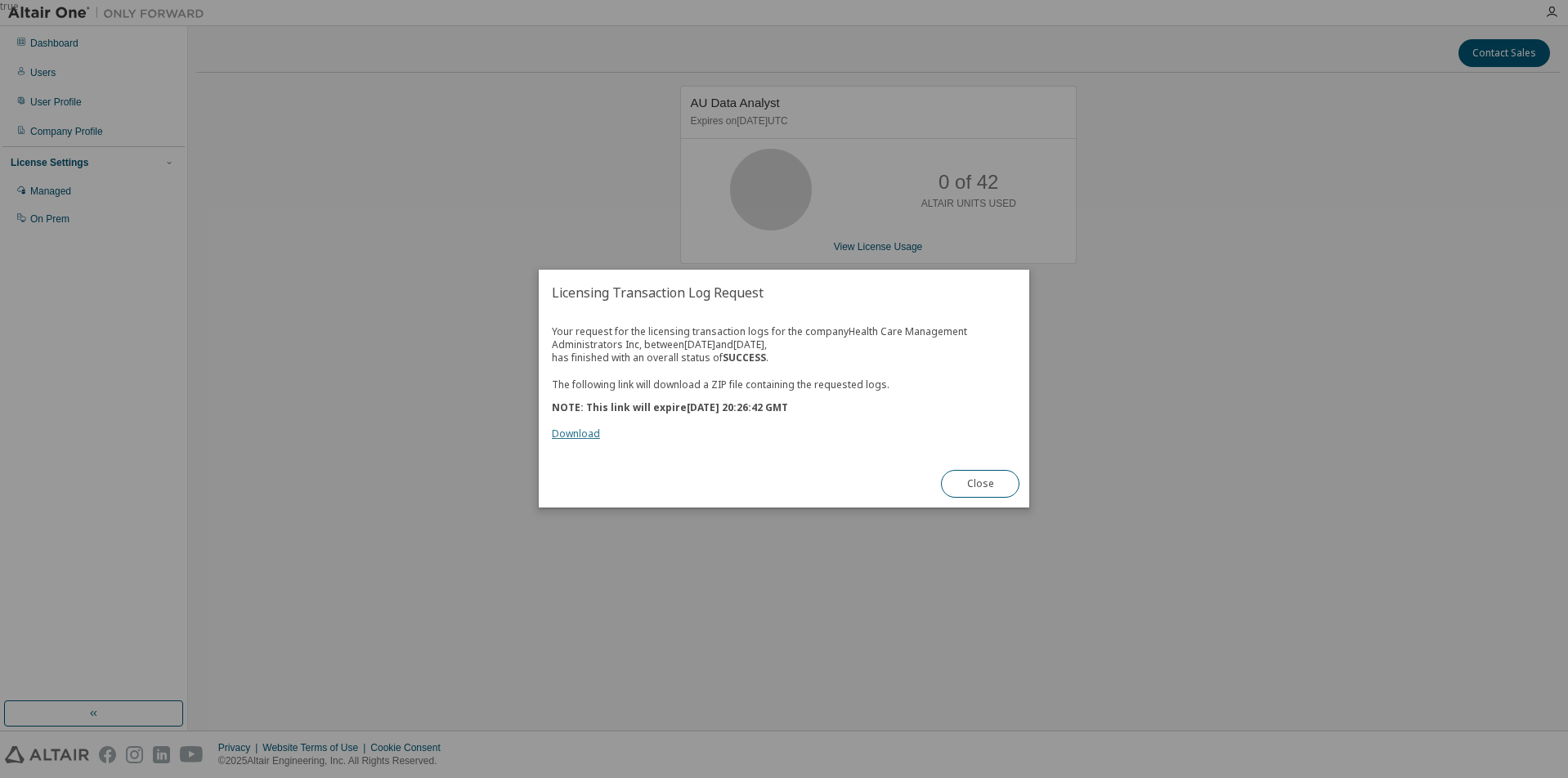
click at [568, 433] on link "Download" at bounding box center [575, 435] width 48 height 14
click at [1008, 475] on button "Close" at bounding box center [980, 484] width 78 height 28
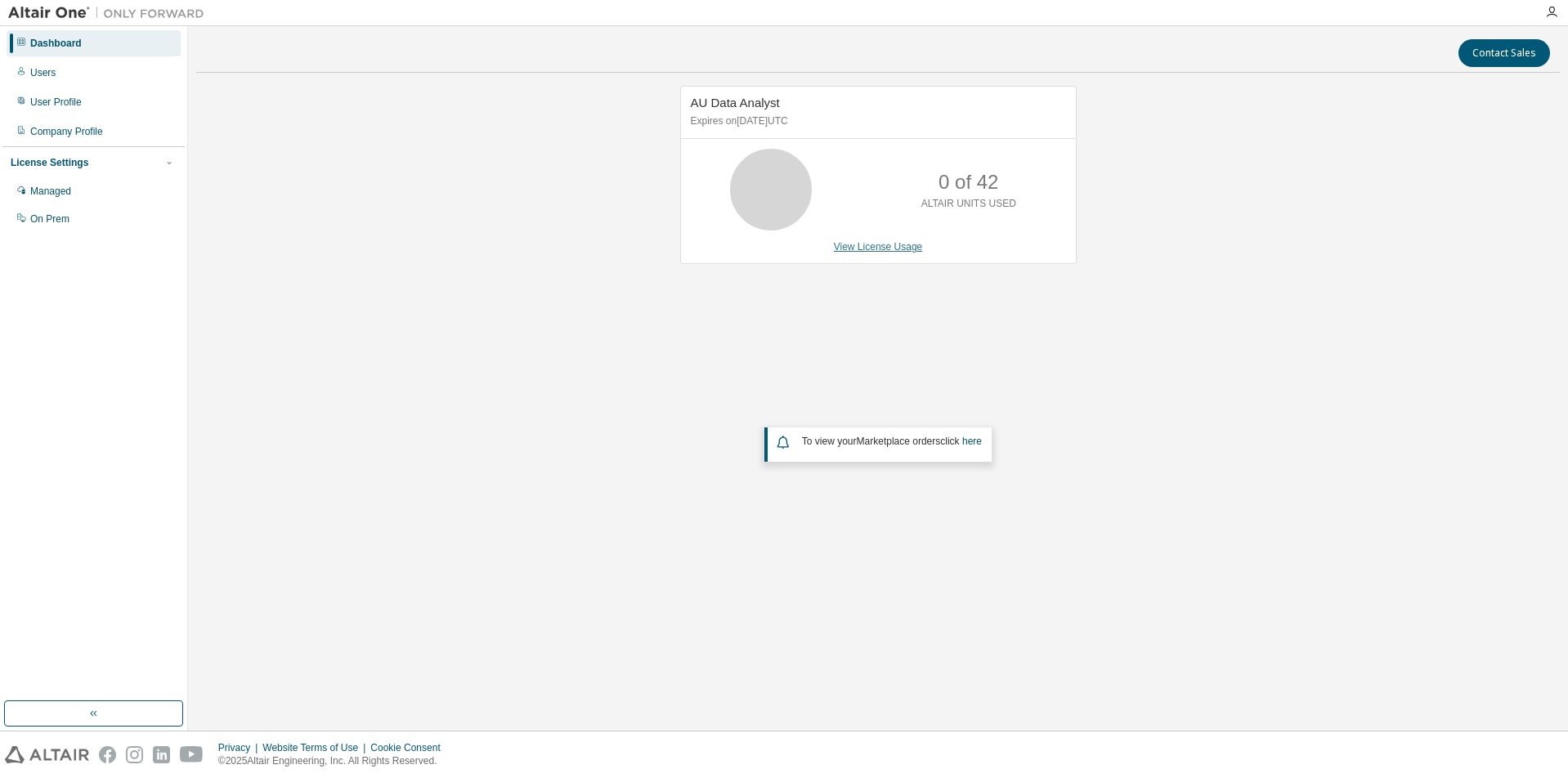
click at [899, 247] on link "View License Usage" at bounding box center [878, 247] width 89 height 11
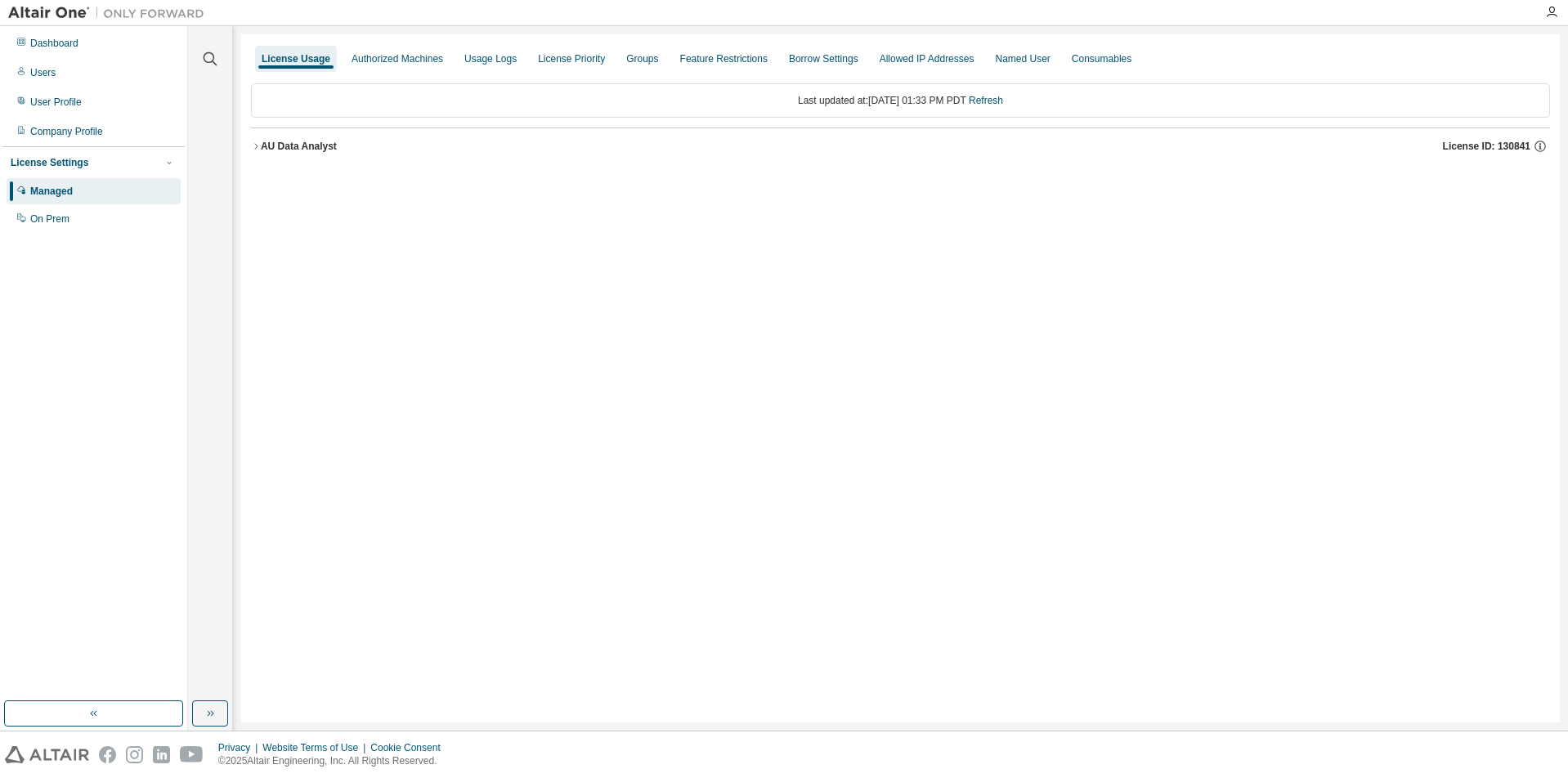
click at [253, 144] on icon "button" at bounding box center [255, 145] width 10 height 10
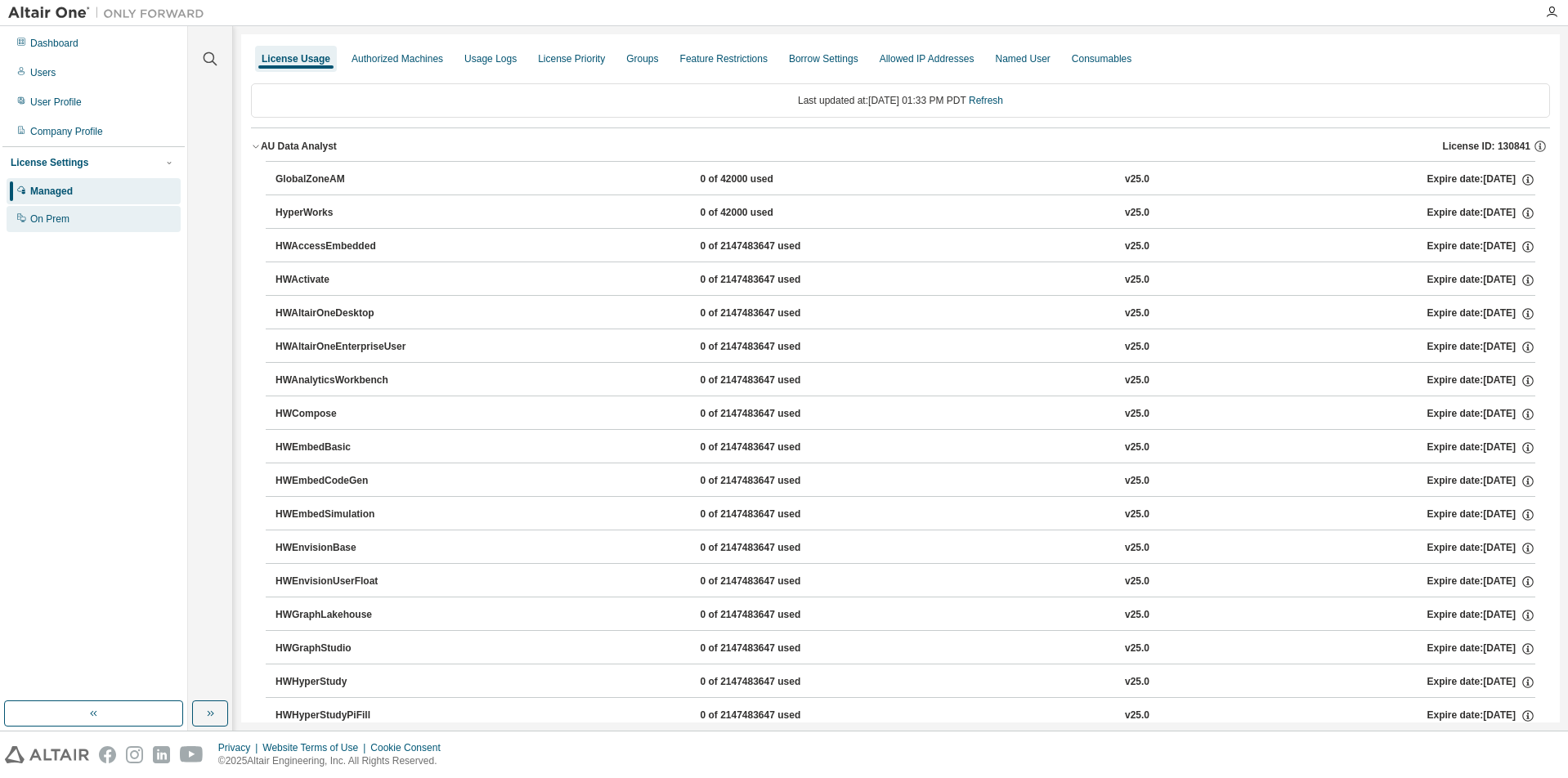
click at [46, 217] on div "On Prem" at bounding box center [50, 219] width 39 height 13
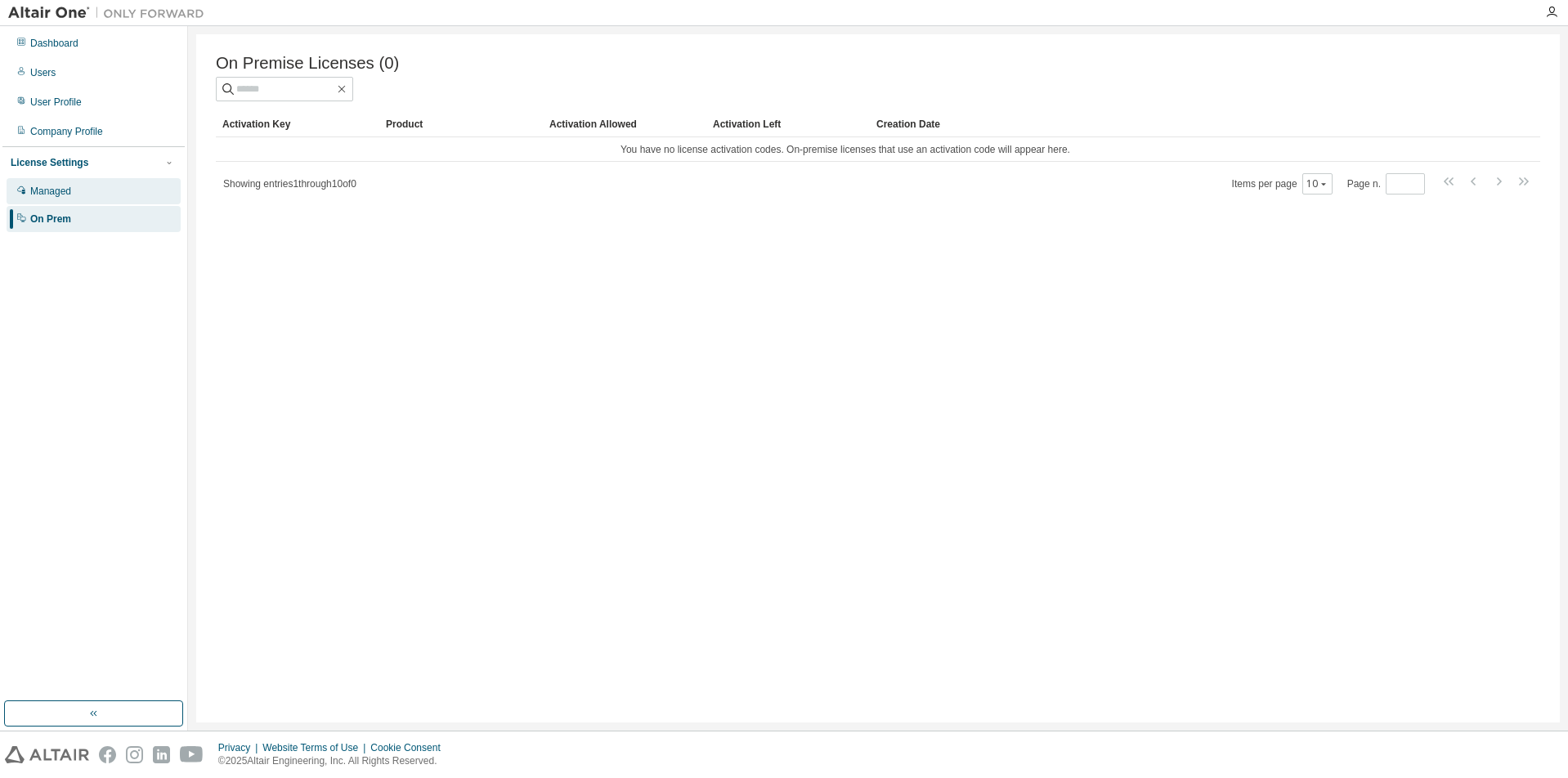
click at [48, 184] on div "Managed" at bounding box center [94, 192] width 174 height 26
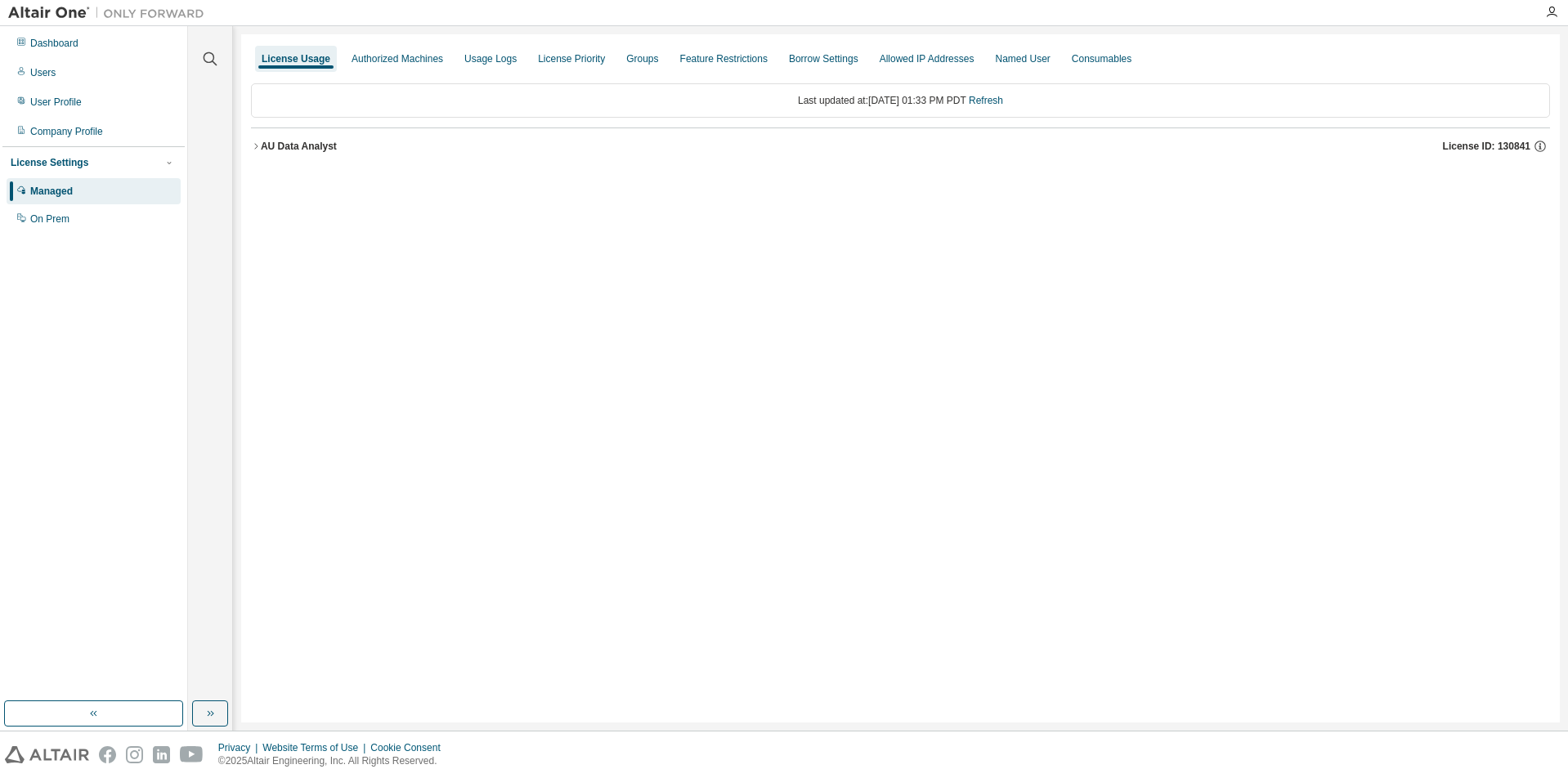
click at [407, 58] on div "Authorized Machines" at bounding box center [396, 58] width 91 height 13
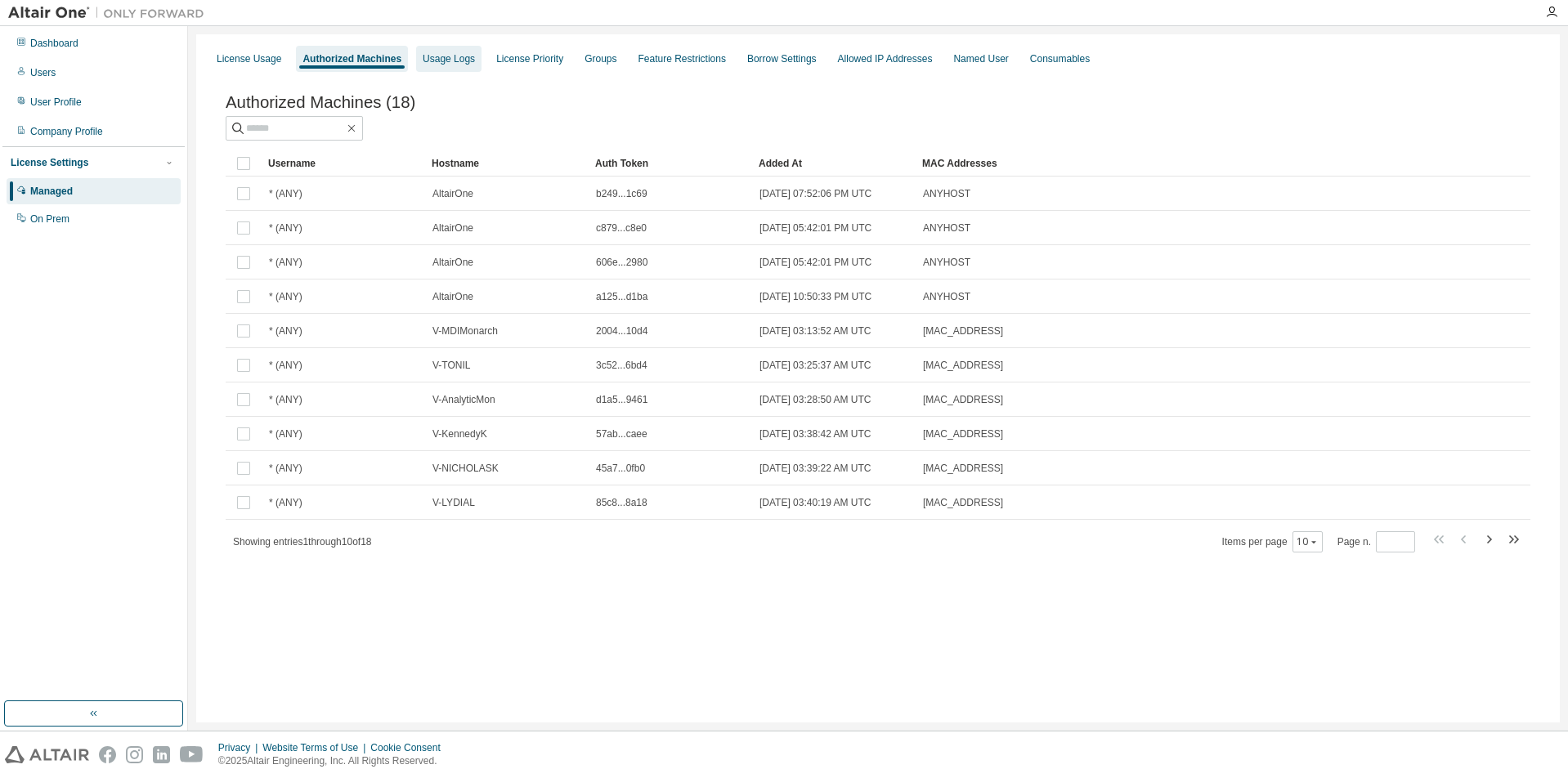
click at [443, 60] on div "Usage Logs" at bounding box center [449, 58] width 52 height 13
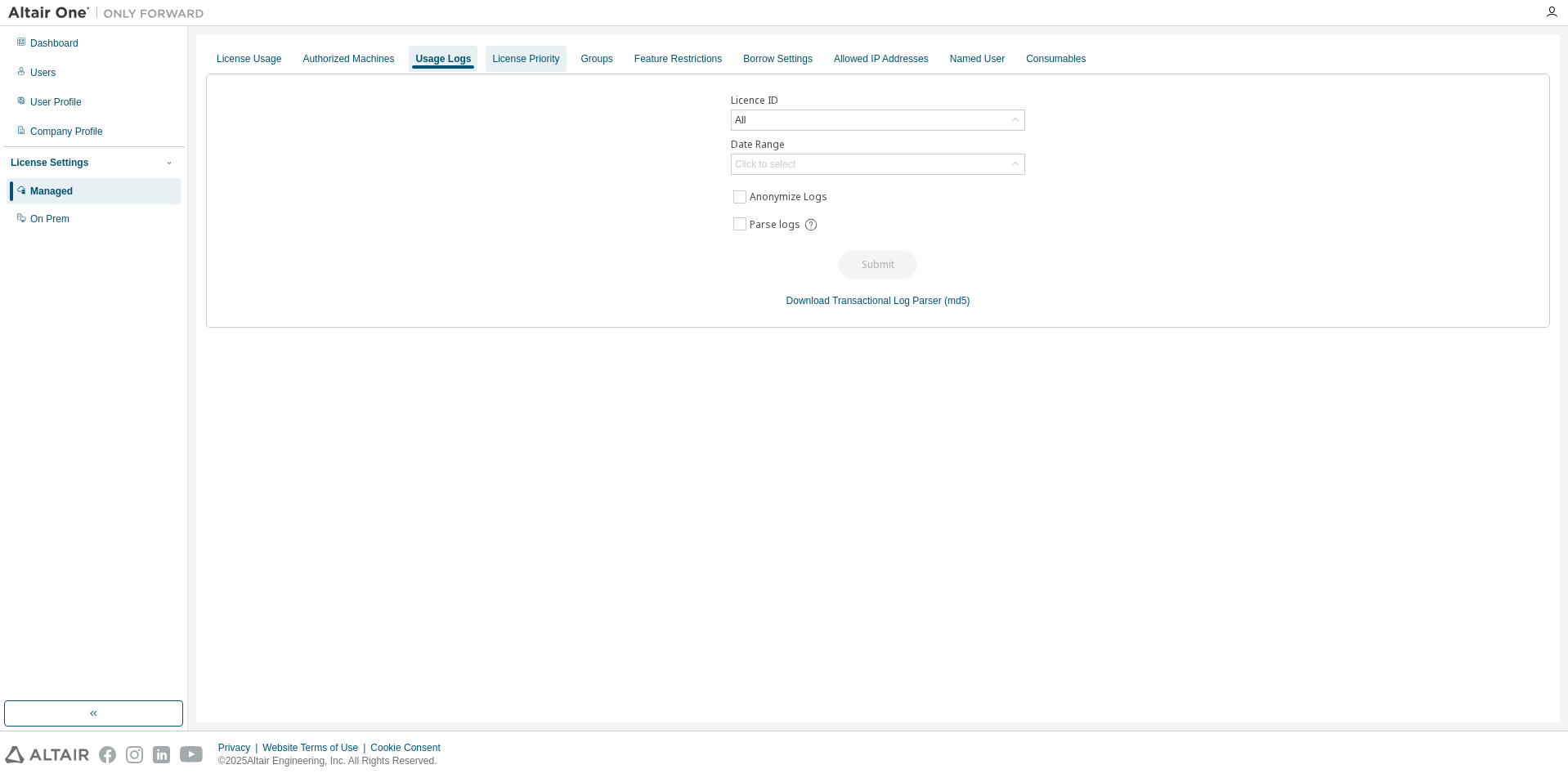
click at [501, 59] on div "License Priority" at bounding box center [525, 58] width 67 height 13
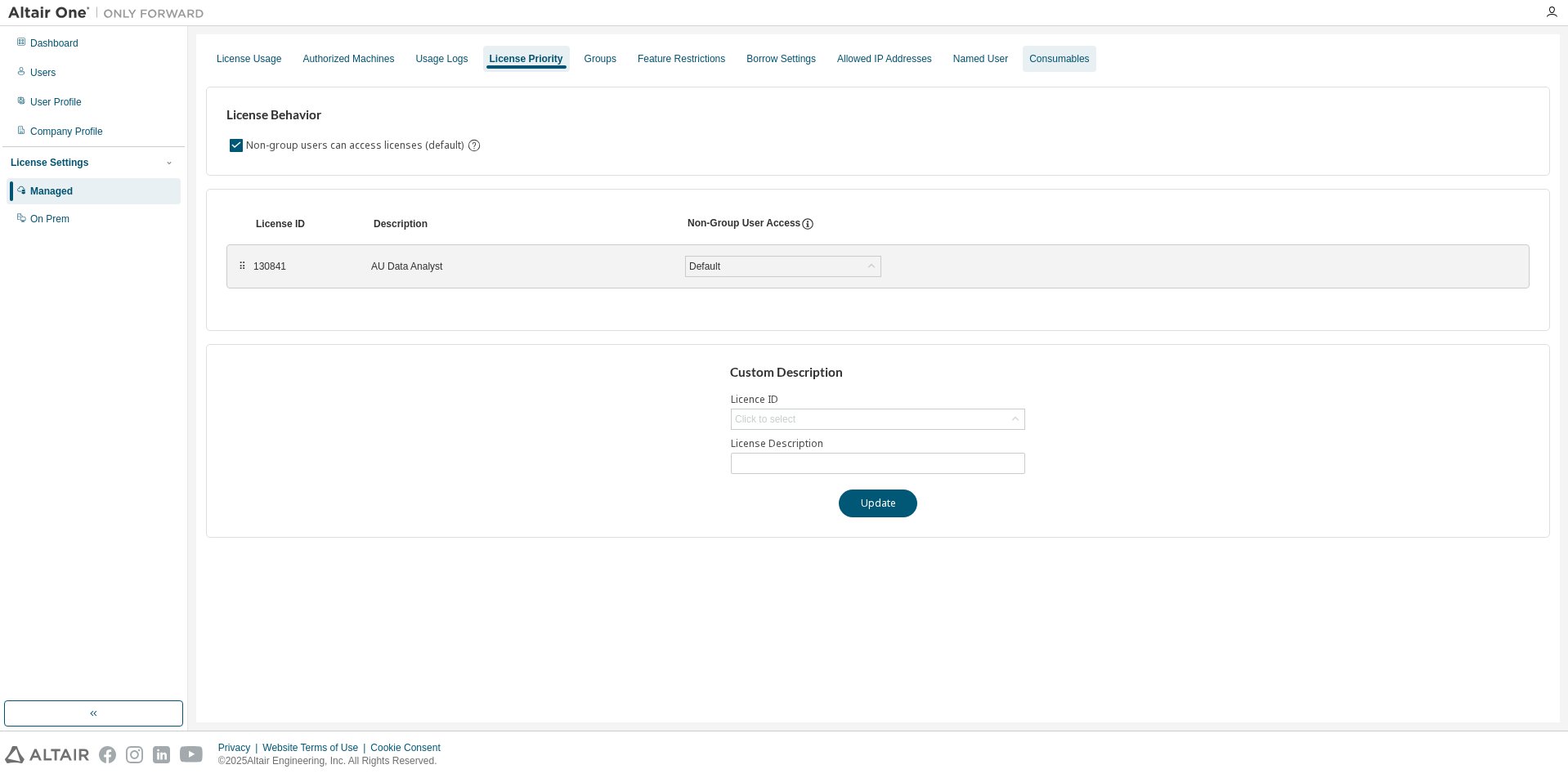
click at [1071, 53] on div "Consumables" at bounding box center [1059, 59] width 73 height 26
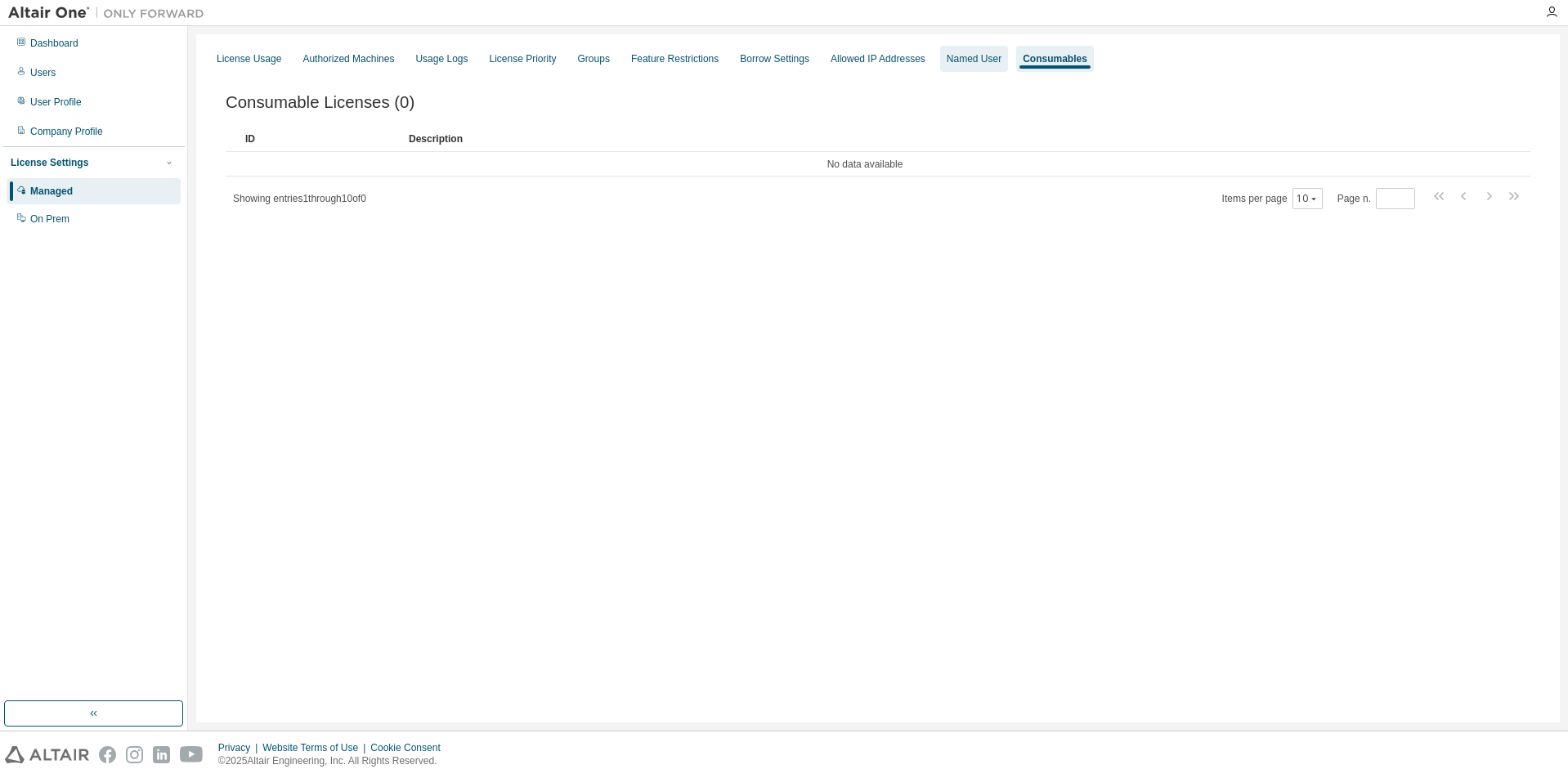
click at [976, 64] on div "Named User" at bounding box center [974, 58] width 55 height 13
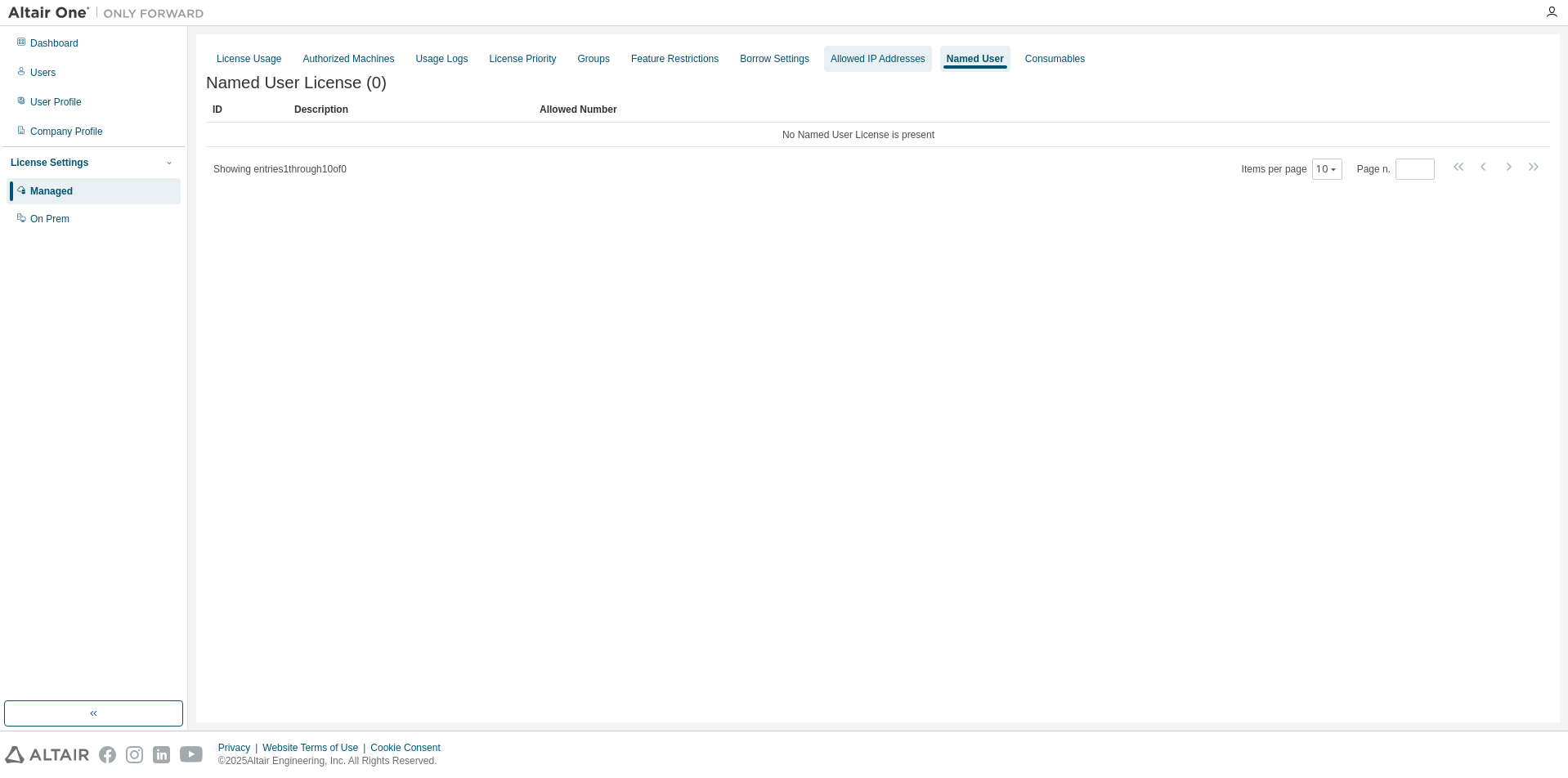
click at [854, 62] on div "Allowed IP Addresses" at bounding box center [877, 58] width 95 height 13
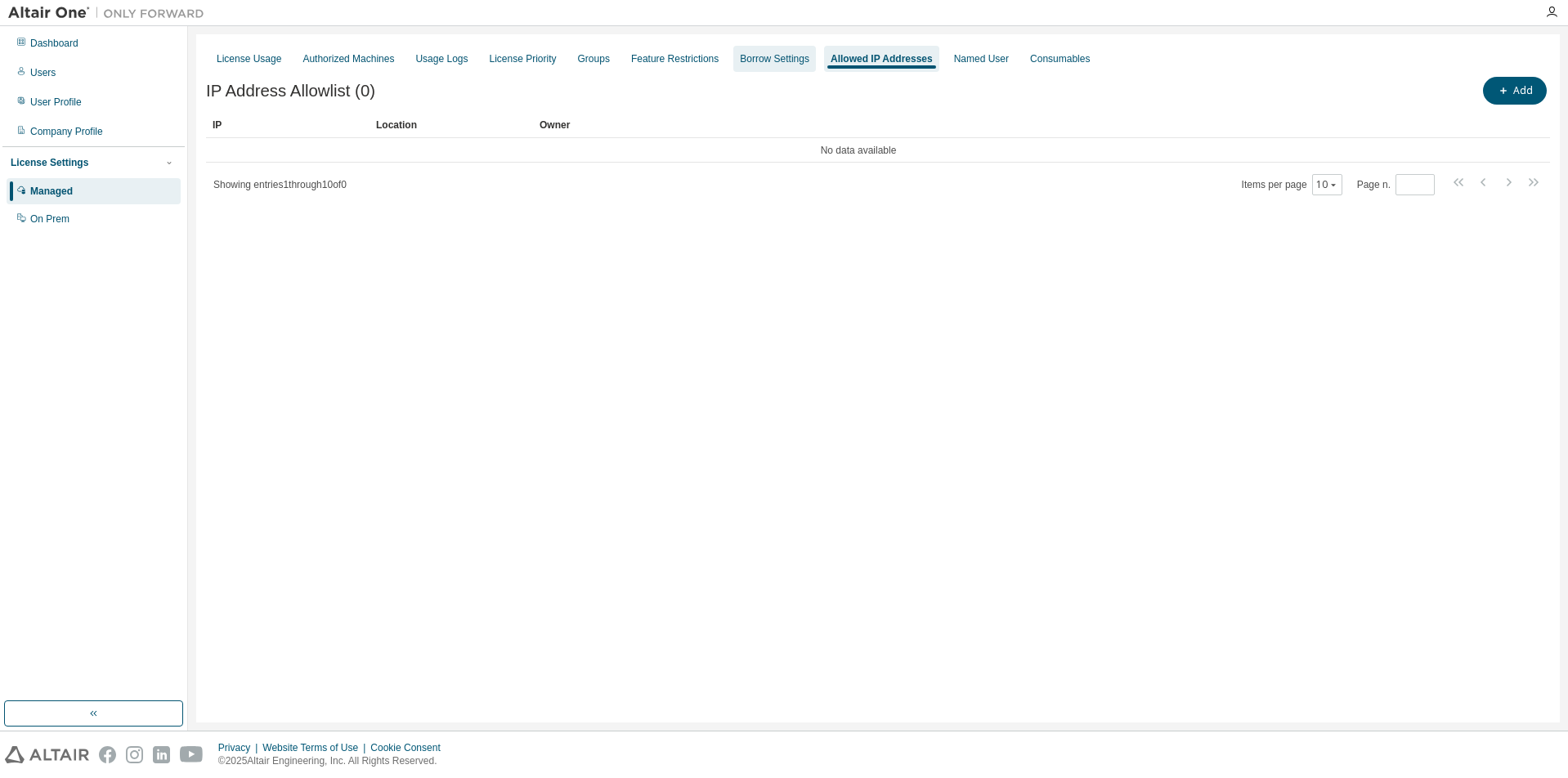
click at [773, 66] on div "Borrow Settings" at bounding box center [774, 59] width 83 height 26
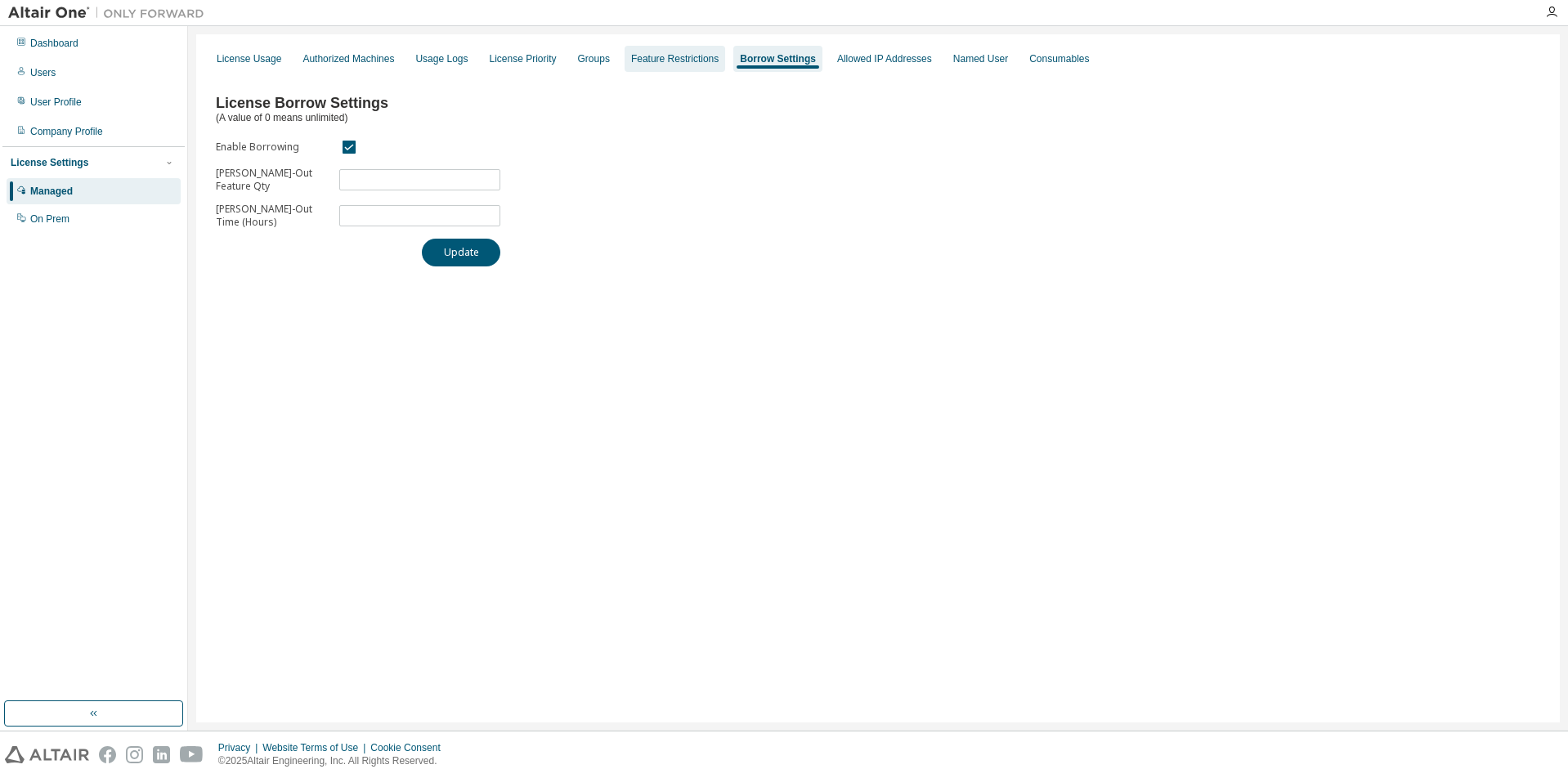
click at [675, 65] on div "Feature Restrictions" at bounding box center [674, 59] width 100 height 26
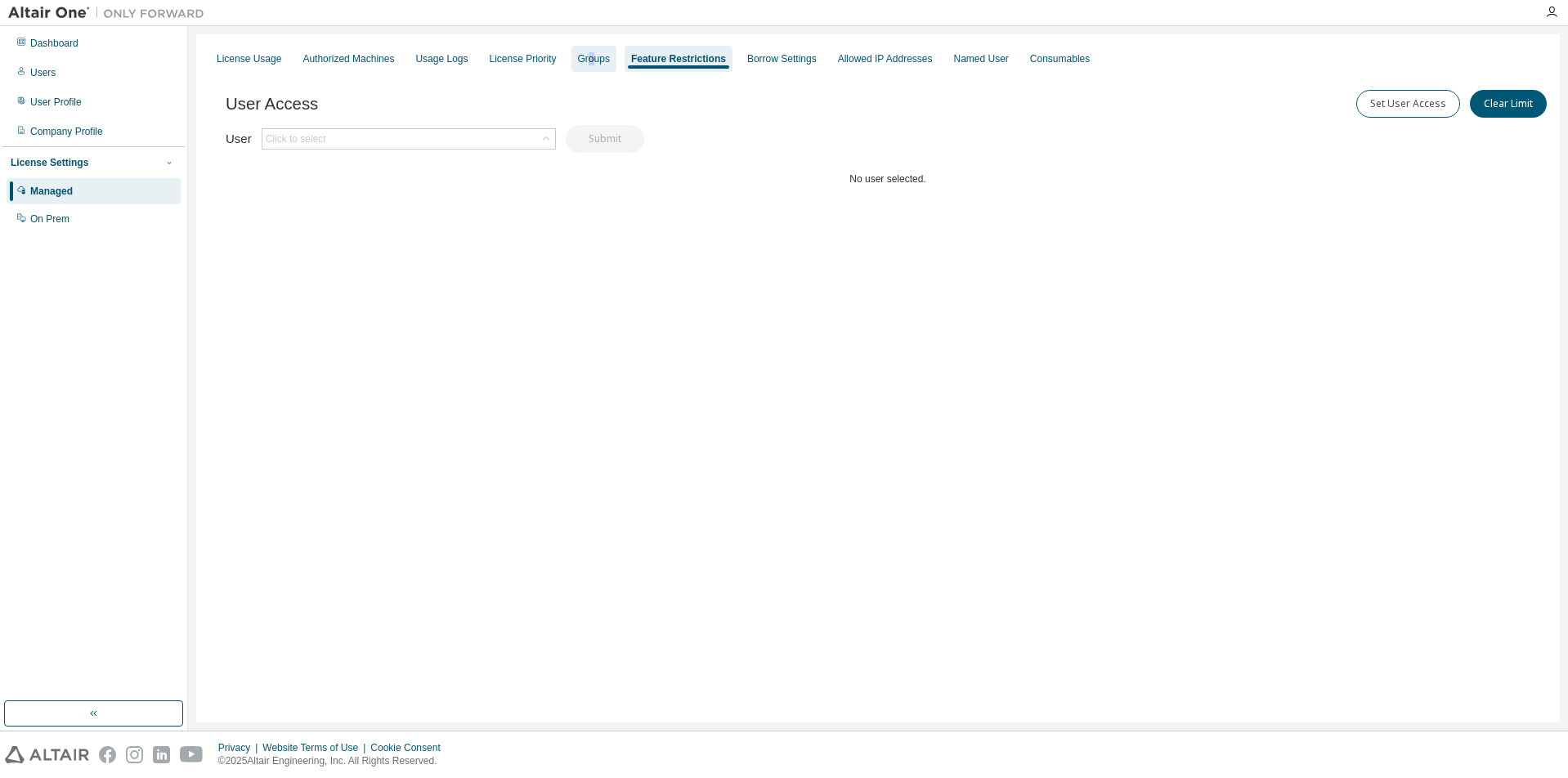
click at [584, 64] on div "Groups" at bounding box center [594, 59] width 45 height 26
